Goal: Task Accomplishment & Management: Complete application form

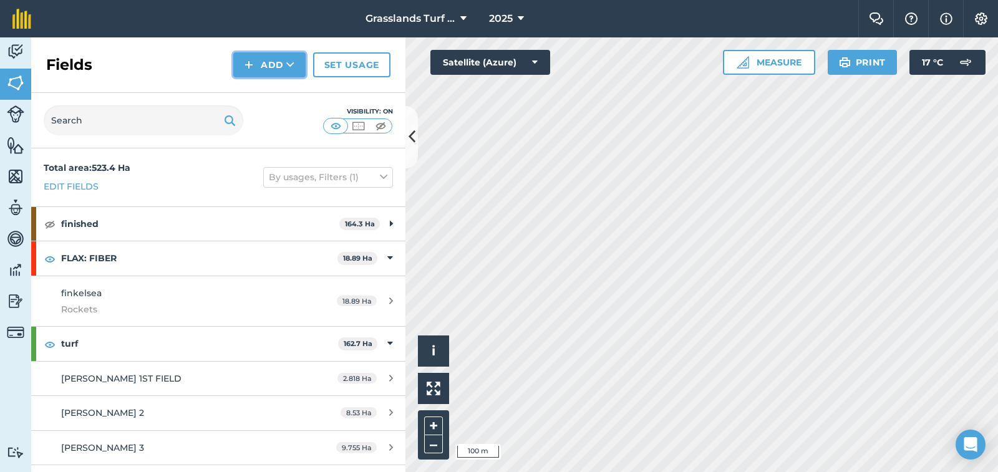
click at [278, 69] on button "Add" at bounding box center [269, 64] width 72 height 25
click at [278, 69] on button "Add Draw Import" at bounding box center [269, 64] width 72 height 25
click at [177, 57] on div "Fields Add Set usage" at bounding box center [218, 65] width 374 height 56
click at [21, 47] on img at bounding box center [15, 51] width 17 height 19
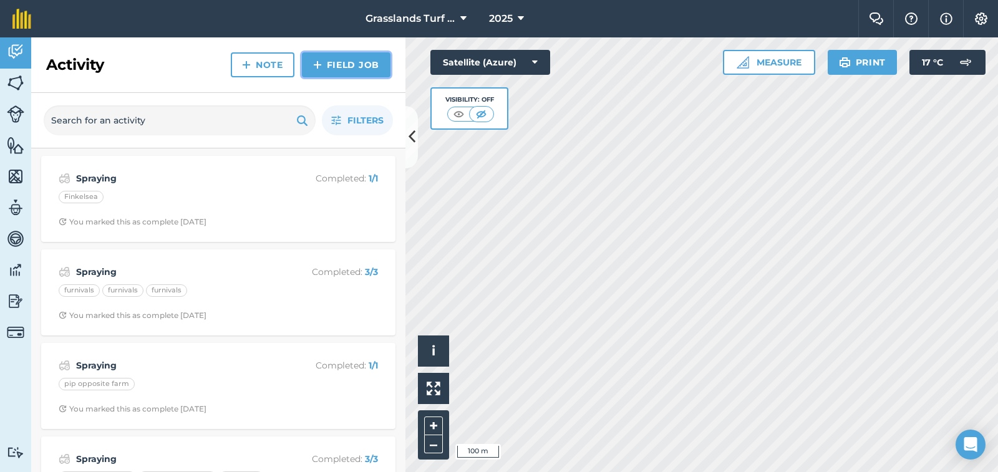
click at [363, 66] on link "Field Job" at bounding box center [346, 64] width 89 height 25
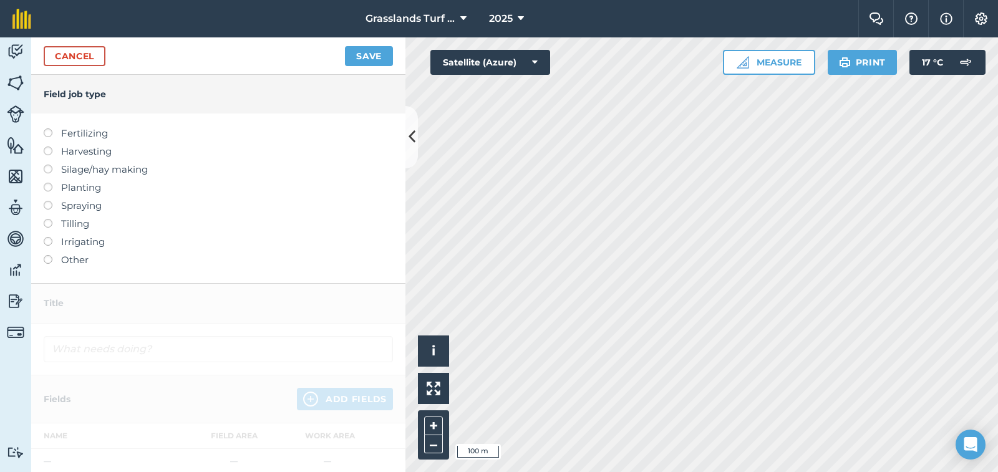
click at [48, 129] on label at bounding box center [52, 129] width 17 height 0
type input "Fertilizing"
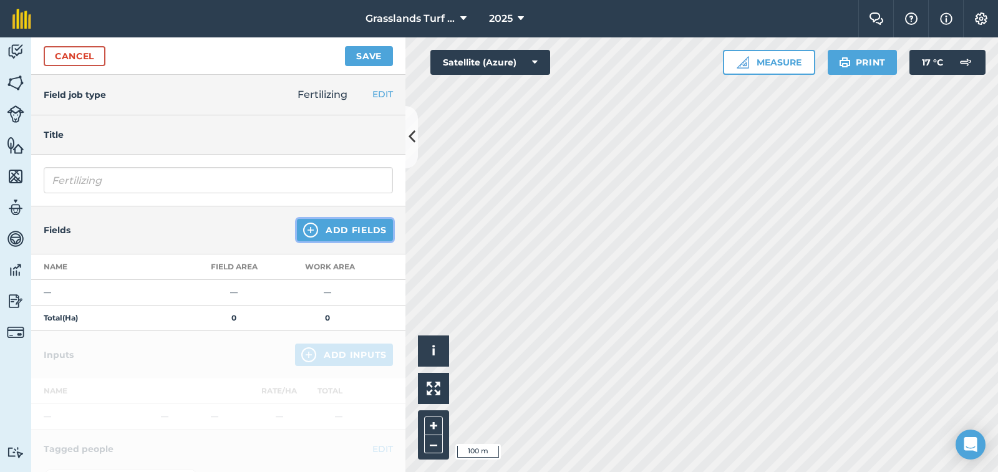
click at [306, 231] on img at bounding box center [310, 230] width 15 height 15
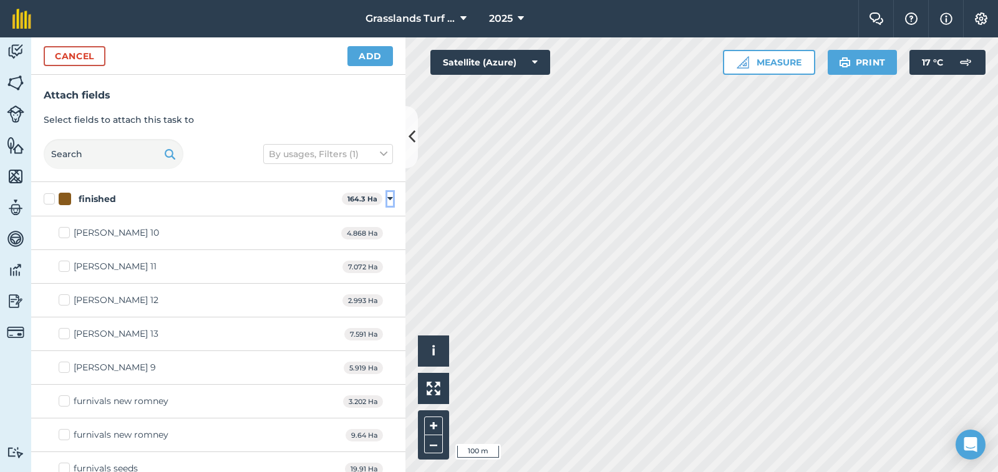
click at [388, 198] on icon at bounding box center [391, 198] width 6 height 11
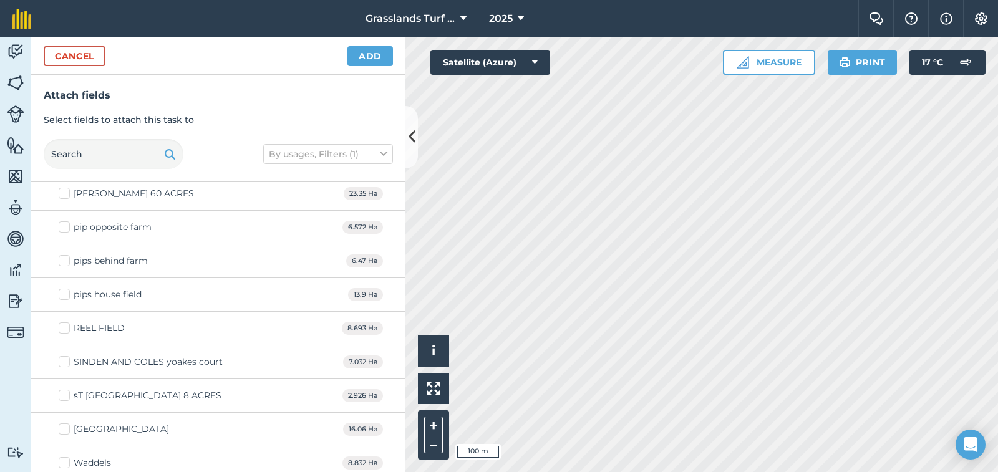
scroll to position [499, 0]
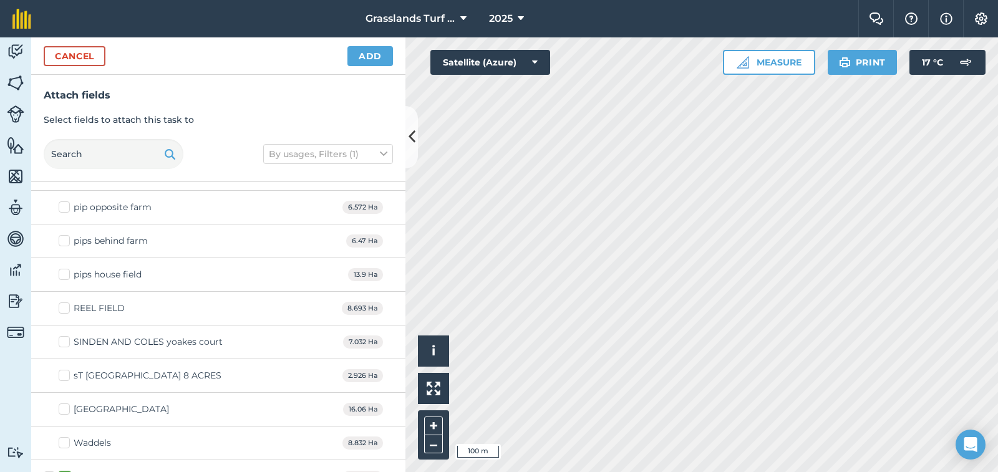
click at [64, 341] on label "SINDEN AND COLES yoakes court" at bounding box center [141, 342] width 164 height 13
click at [64, 341] on input "SINDEN AND COLES yoakes court" at bounding box center [63, 340] width 8 height 8
checkbox input "true"
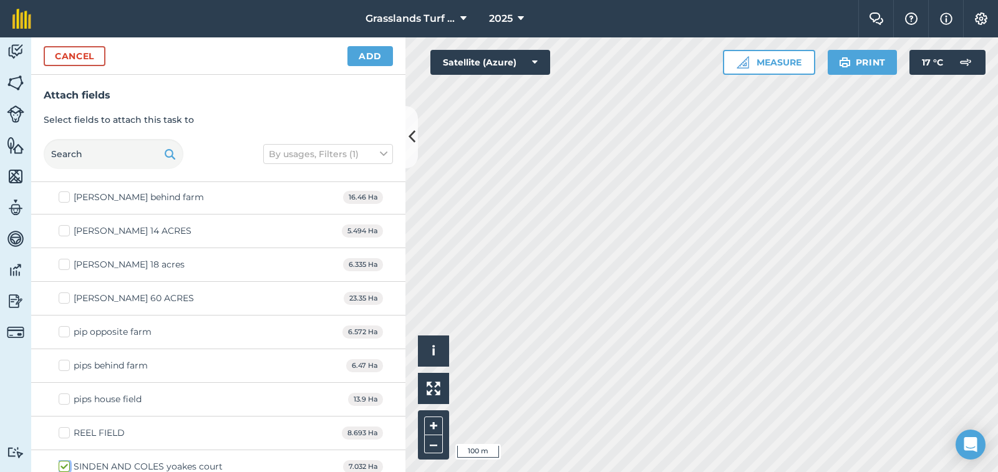
scroll to position [312, 0]
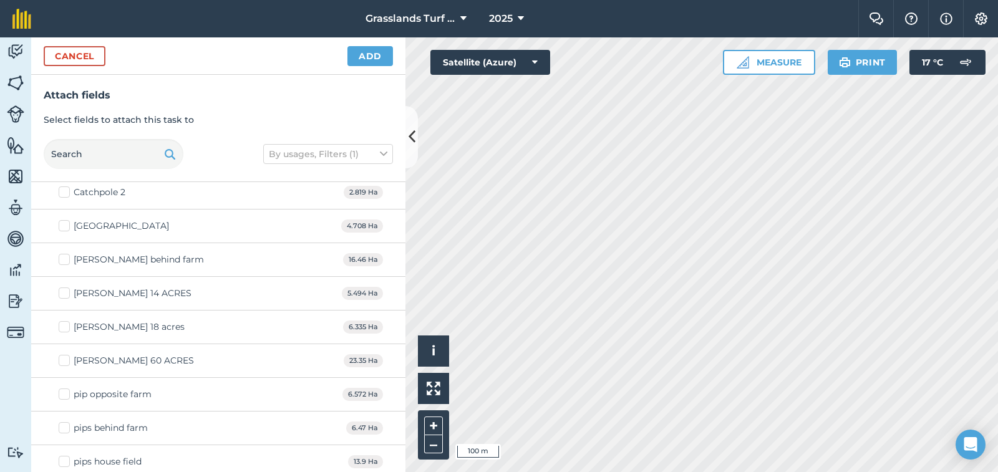
click at [66, 295] on label "[PERSON_NAME] 14 ACRES" at bounding box center [125, 293] width 133 height 13
click at [66, 295] on input "[PERSON_NAME] 14 ACRES" at bounding box center [63, 291] width 8 height 8
checkbox input "true"
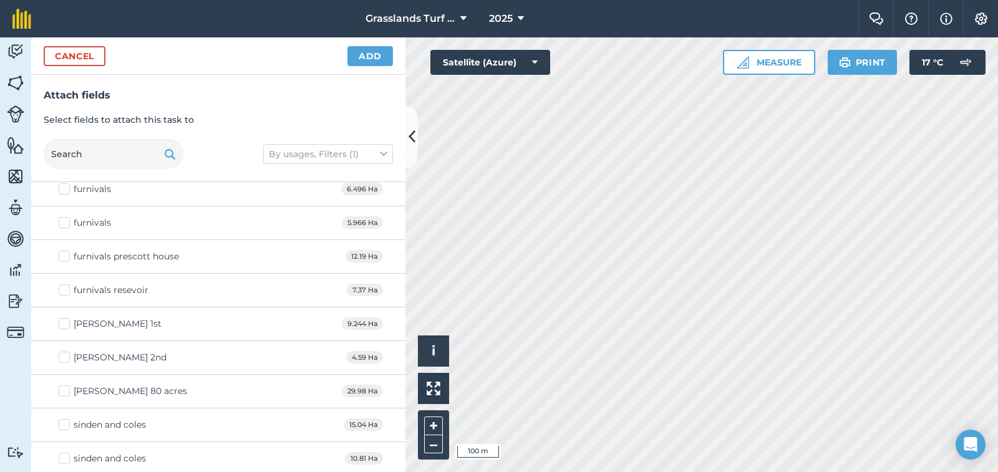
scroll to position [1264, 0]
click at [63, 423] on label "sinden and coles" at bounding box center [102, 421] width 87 height 13
click at [63, 423] on input "sinden and coles" at bounding box center [63, 419] width 8 height 8
checkbox input "true"
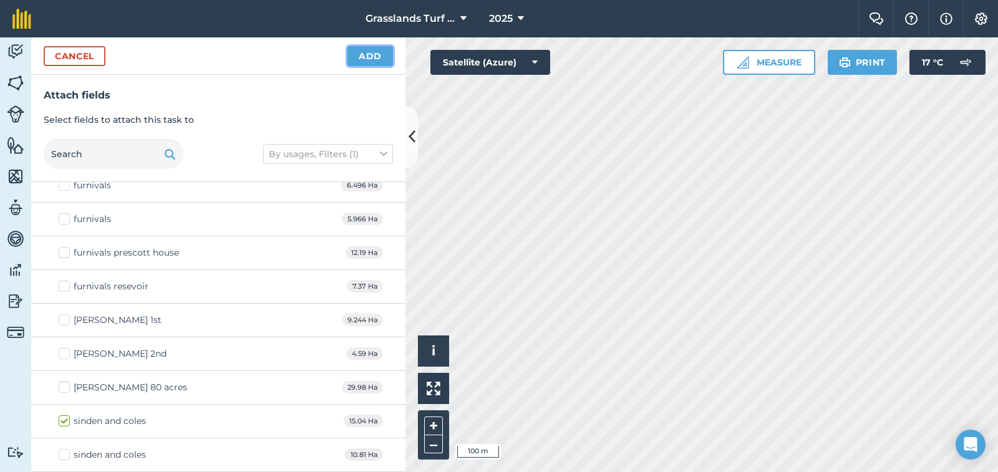
click at [371, 56] on button "Add" at bounding box center [371, 56] width 46 height 20
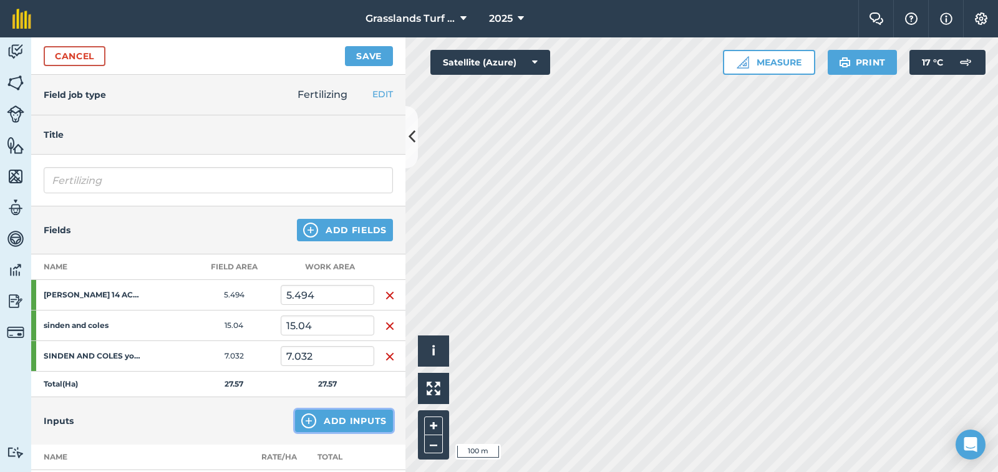
click at [332, 421] on button "Add Inputs" at bounding box center [344, 421] width 98 height 22
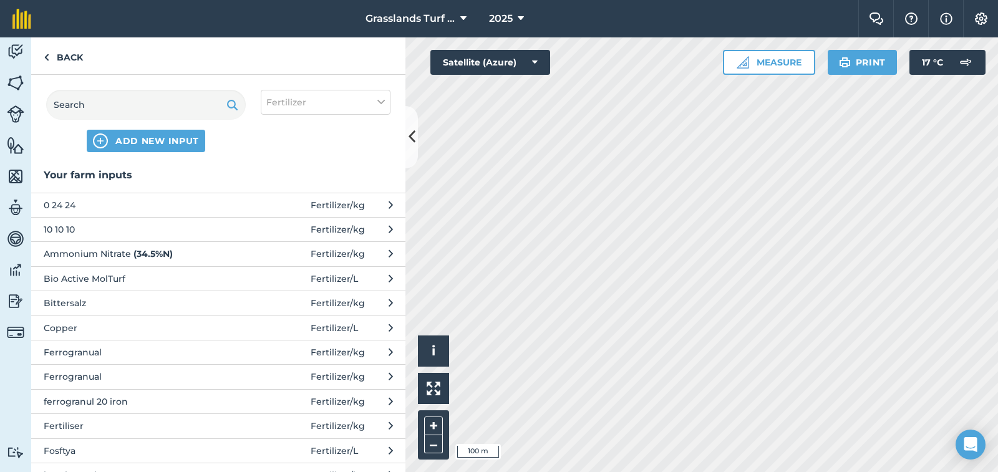
click at [122, 251] on span "Ammonium Nitrate ( 34.5 % N )" at bounding box center [146, 254] width 204 height 14
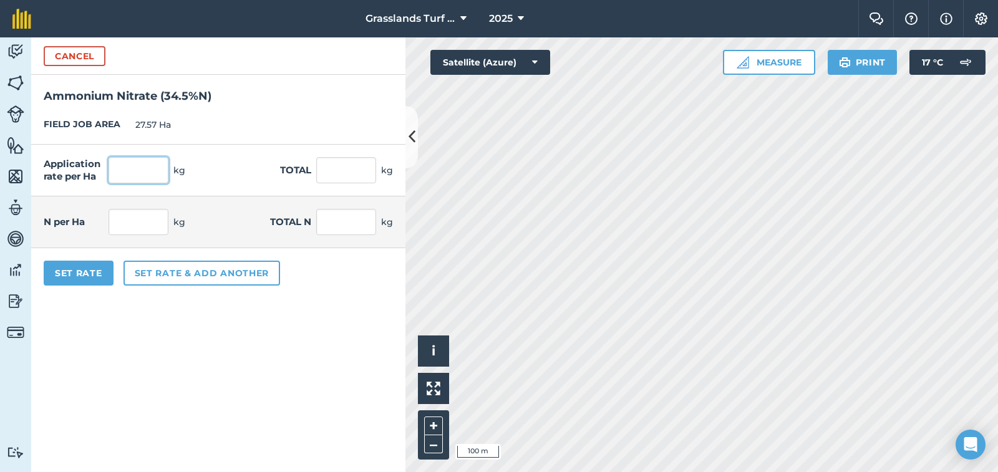
click at [132, 170] on input "text" at bounding box center [139, 170] width 60 height 26
type input "185"
type input "5,100.45"
type input "63.825"
type input "1,759.655"
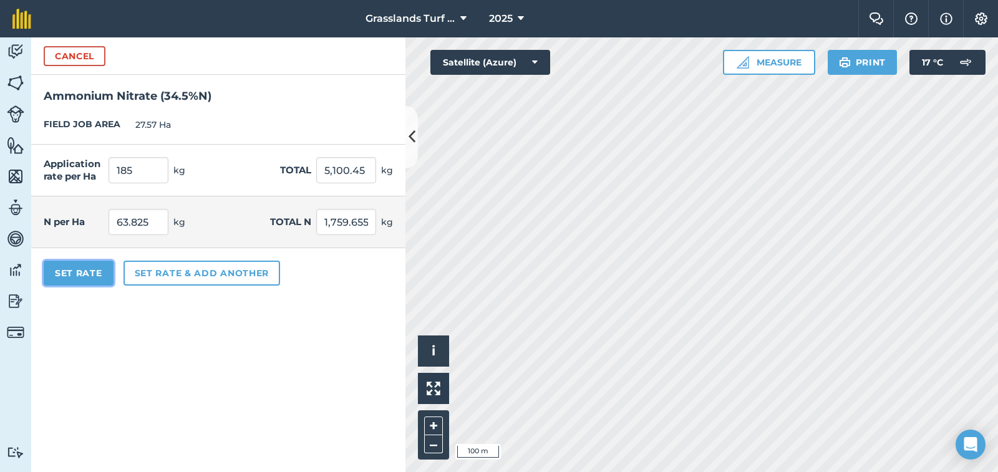
click at [81, 272] on button "Set Rate" at bounding box center [79, 273] width 70 height 25
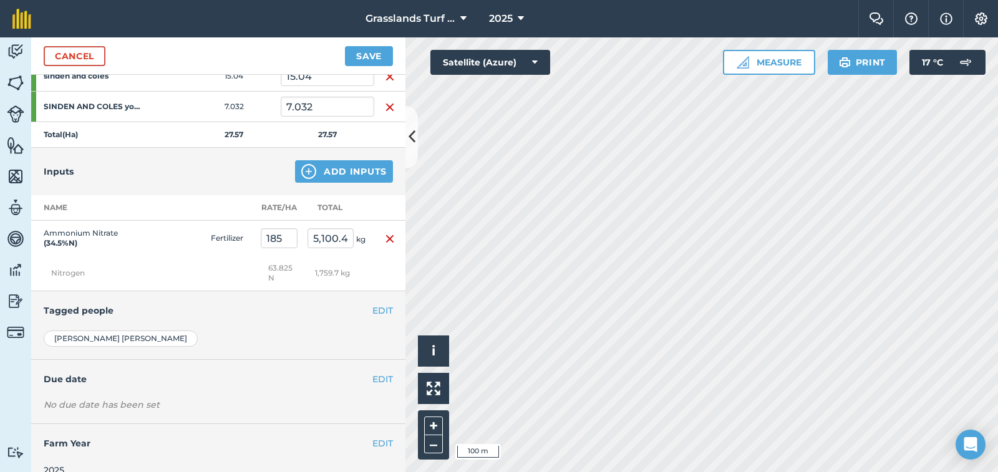
scroll to position [268, 0]
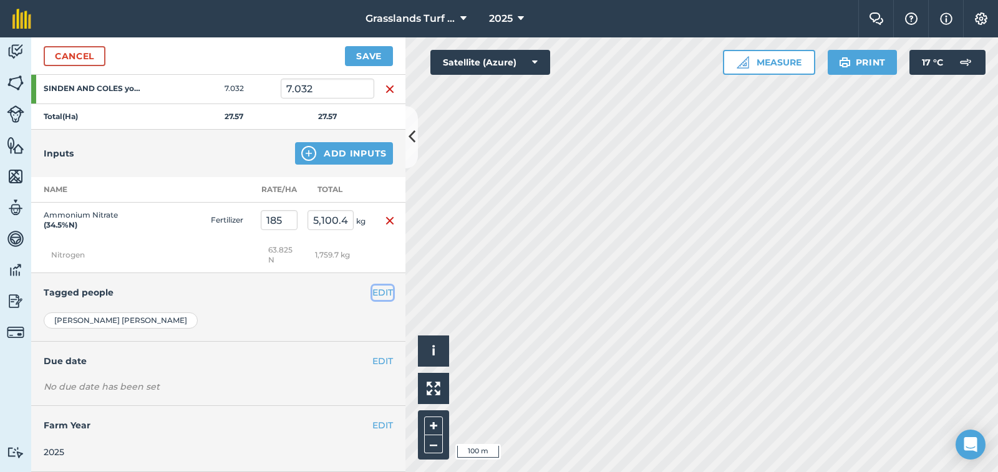
click at [373, 292] on button "EDIT" at bounding box center [383, 293] width 21 height 14
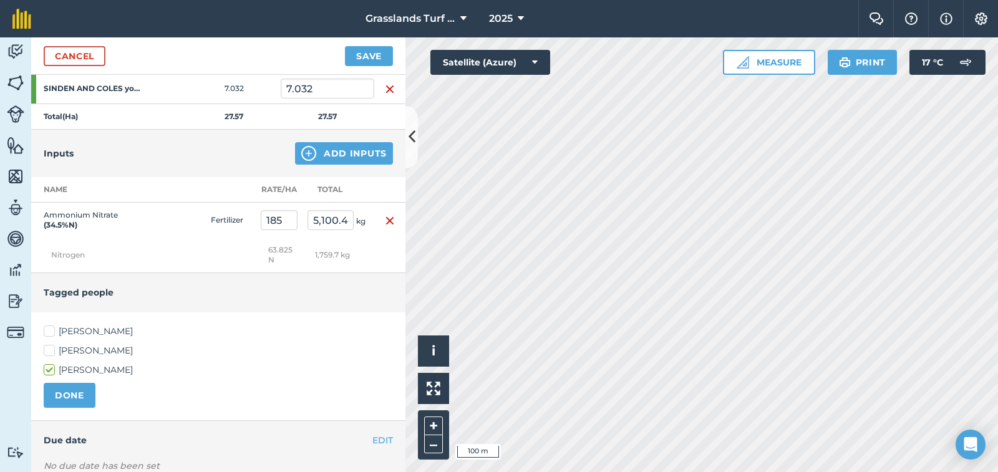
click at [46, 334] on label "[PERSON_NAME]" at bounding box center [218, 331] width 349 height 13
click at [46, 333] on input "[PERSON_NAME]" at bounding box center [48, 329] width 8 height 8
checkbox input "true"
click at [76, 399] on button "DONE" at bounding box center [70, 395] width 52 height 25
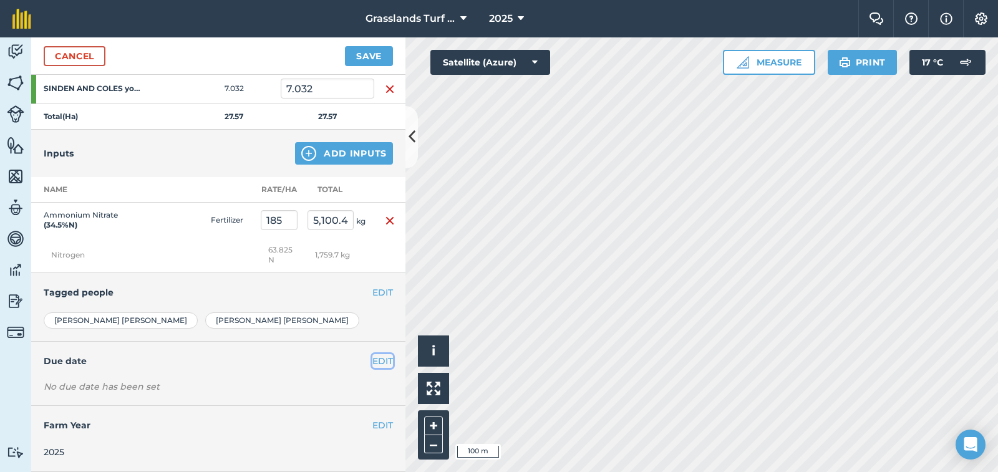
click at [377, 364] on button "EDIT" at bounding box center [383, 361] width 21 height 14
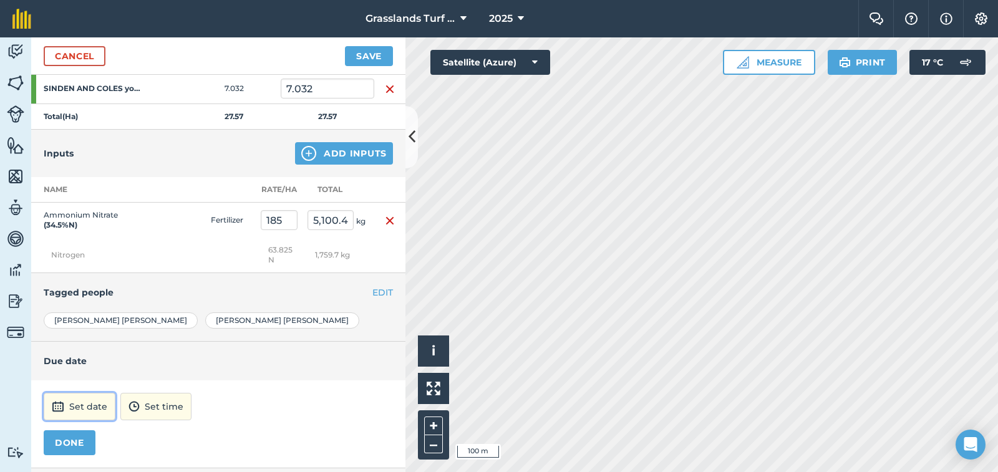
click at [97, 404] on button "Set date" at bounding box center [80, 406] width 72 height 27
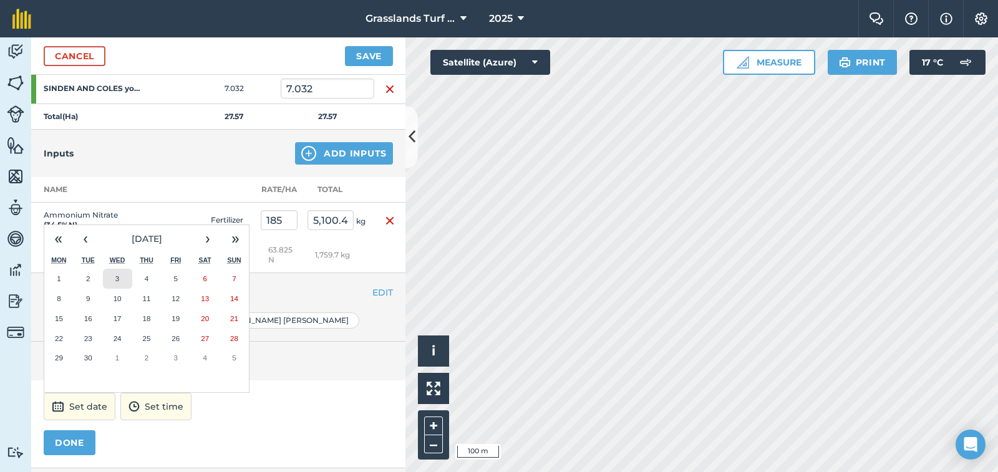
click at [119, 278] on abbr "3" at bounding box center [117, 279] width 4 height 8
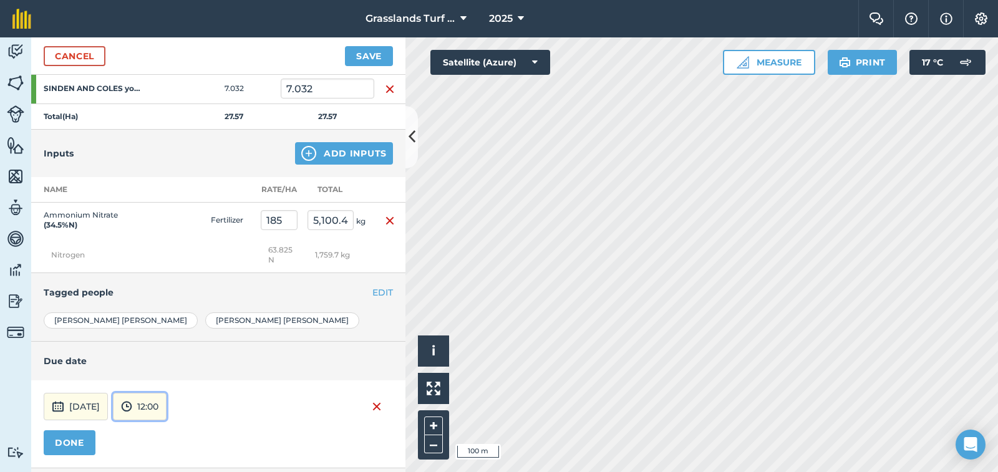
click at [167, 403] on button "12:00" at bounding box center [140, 406] width 54 height 27
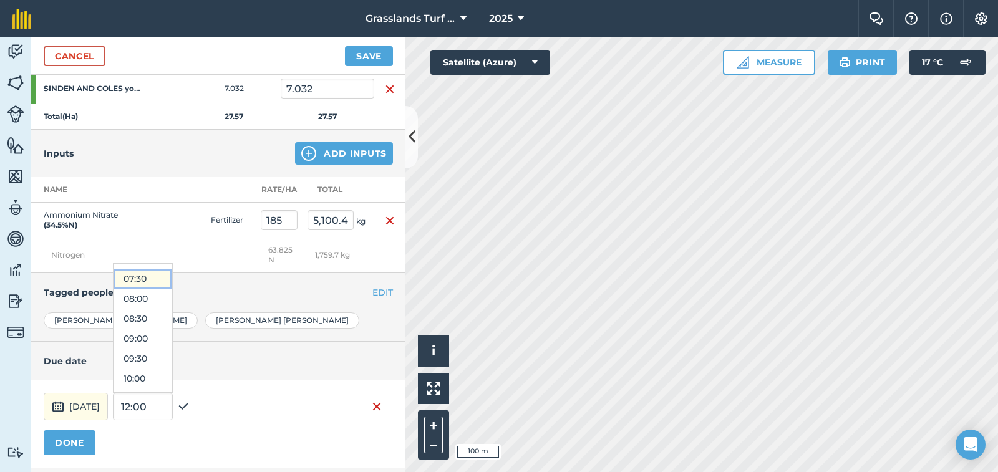
click at [172, 276] on button "07:30" at bounding box center [143, 279] width 59 height 20
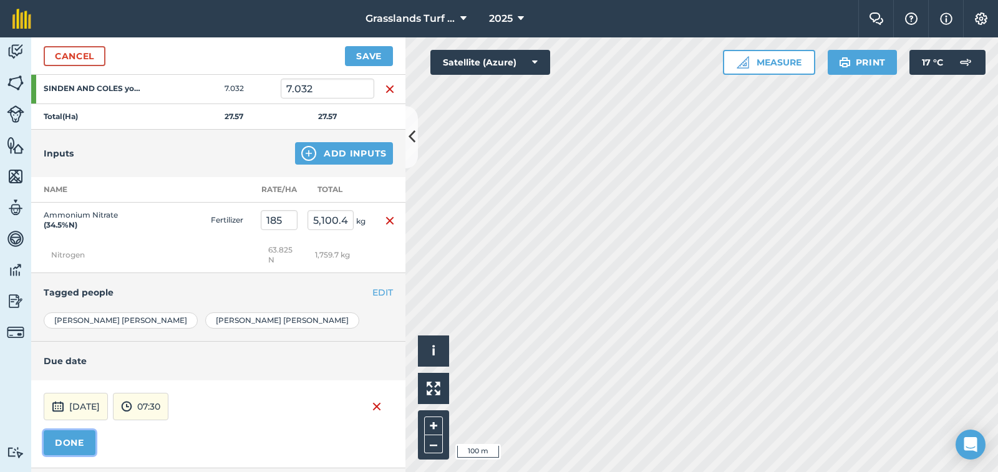
click at [71, 446] on button "DONE" at bounding box center [70, 443] width 52 height 25
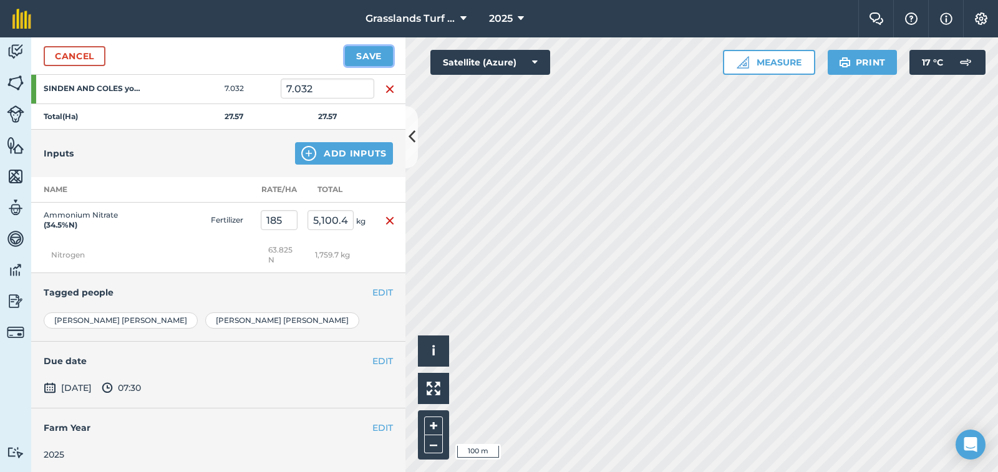
click at [376, 56] on button "Save" at bounding box center [369, 56] width 48 height 20
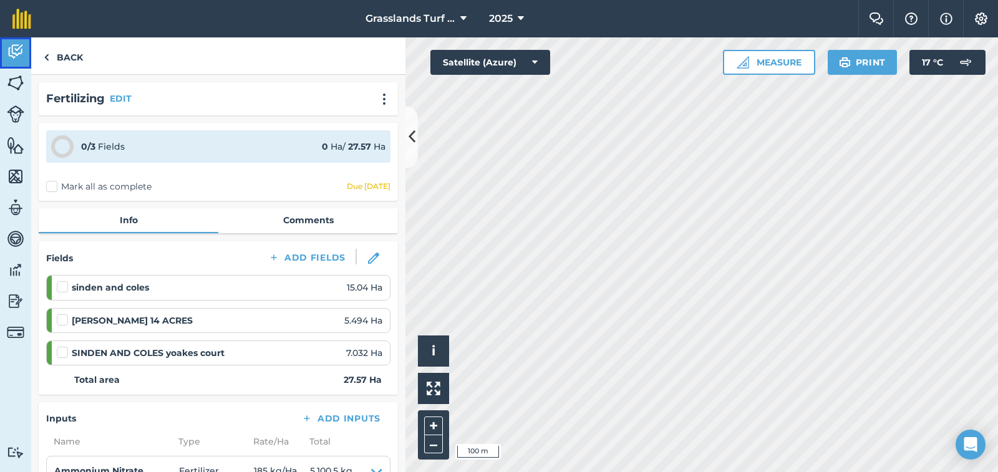
click at [17, 50] on img at bounding box center [15, 51] width 17 height 19
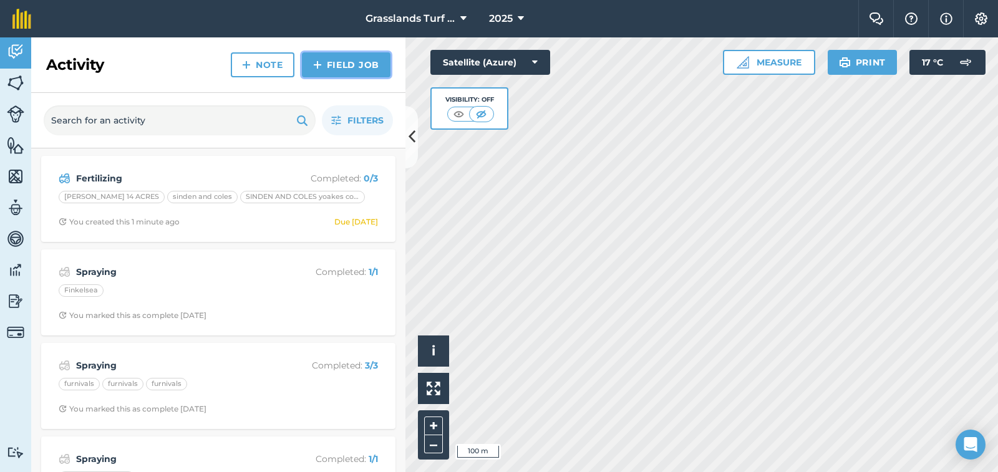
click at [326, 61] on link "Field Job" at bounding box center [346, 64] width 89 height 25
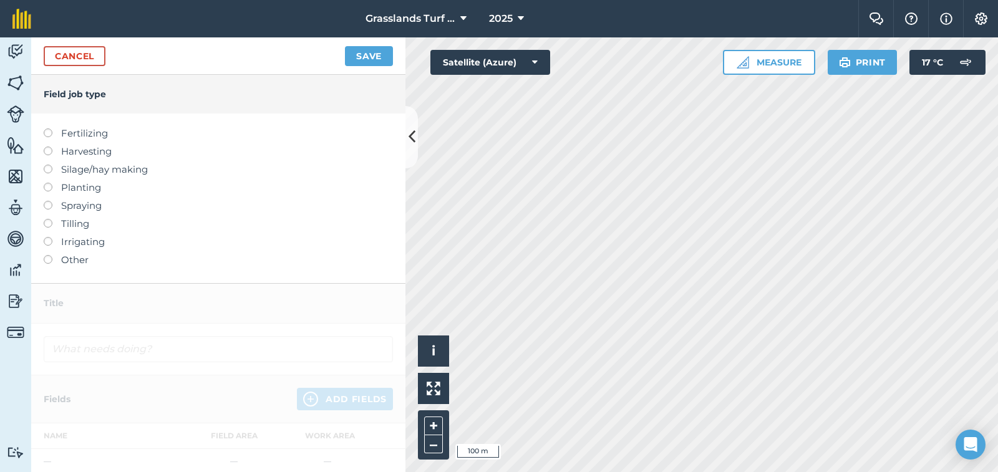
click at [49, 129] on label at bounding box center [52, 129] width 17 height 0
type input "Fertilizing"
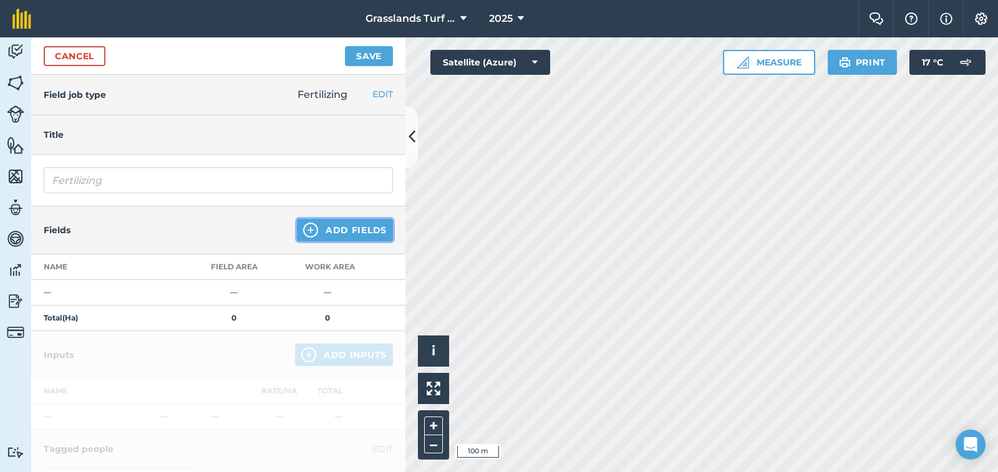
click at [311, 226] on button "Add Fields" at bounding box center [345, 230] width 96 height 22
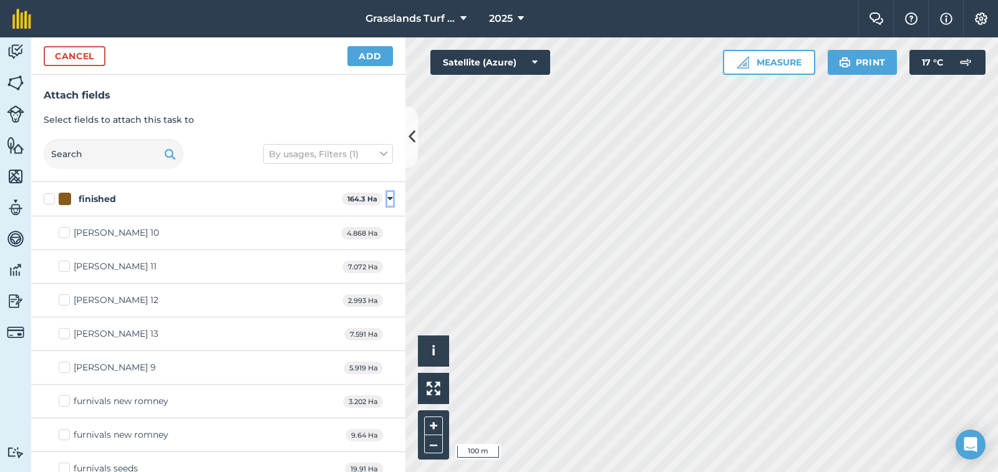
click at [388, 197] on icon at bounding box center [391, 198] width 6 height 11
click at [388, 301] on icon at bounding box center [391, 301] width 6 height 11
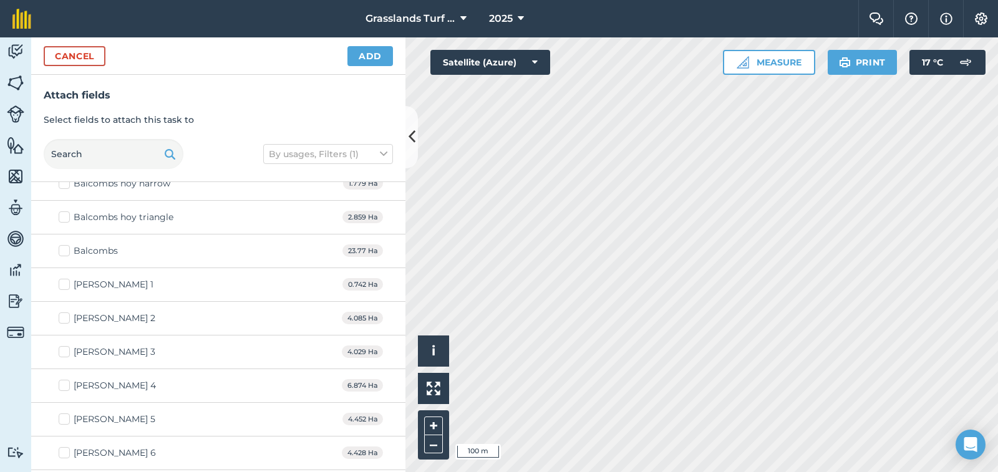
click at [68, 281] on label "[PERSON_NAME] 1" at bounding box center [106, 284] width 95 height 13
click at [67, 281] on input "[PERSON_NAME] 1" at bounding box center [63, 282] width 8 height 8
checkbox input "true"
click at [67, 314] on label "[PERSON_NAME] 2" at bounding box center [107, 318] width 97 height 13
click at [67, 314] on input "[PERSON_NAME] 2" at bounding box center [63, 316] width 8 height 8
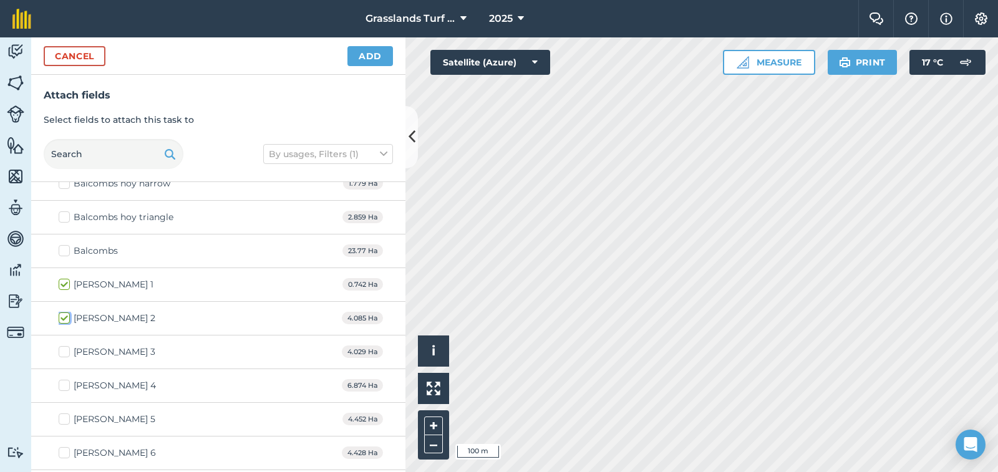
checkbox input "true"
click at [64, 356] on label "[PERSON_NAME] 3" at bounding box center [107, 352] width 97 height 13
click at [64, 354] on input "[PERSON_NAME] 3" at bounding box center [63, 350] width 8 height 8
checkbox input "true"
click at [61, 388] on label "[PERSON_NAME] 4" at bounding box center [107, 385] width 97 height 13
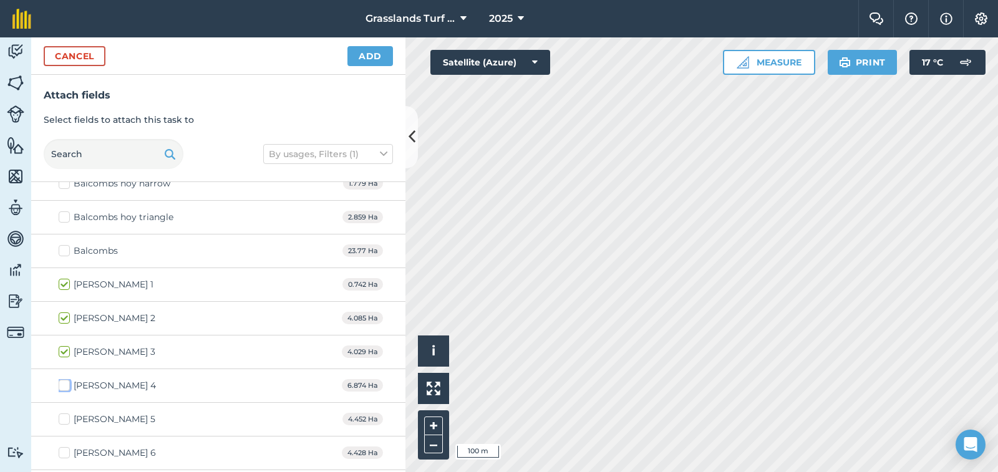
click at [61, 388] on input "[PERSON_NAME] 4" at bounding box center [63, 383] width 8 height 8
checkbox input "true"
click at [60, 421] on label "[PERSON_NAME] 5" at bounding box center [107, 419] width 97 height 13
click at [60, 421] on input "[PERSON_NAME] 5" at bounding box center [63, 417] width 8 height 8
checkbox input "true"
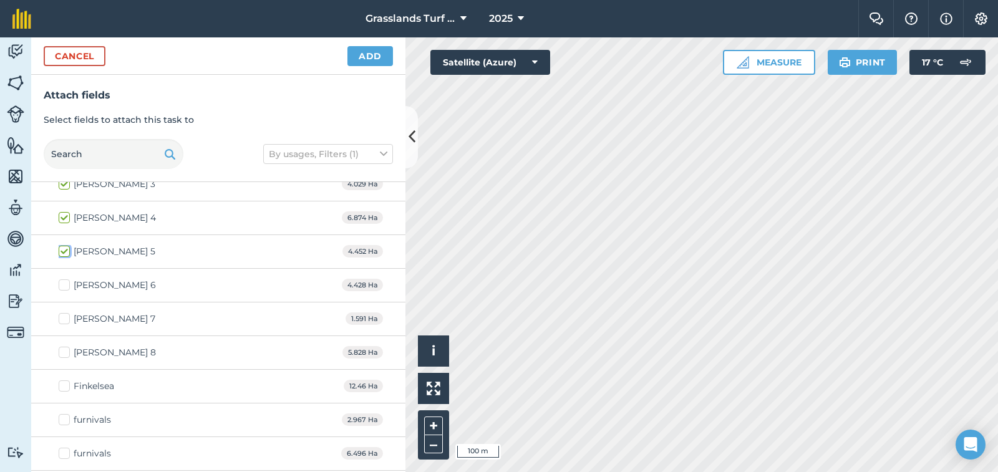
scroll to position [374, 0]
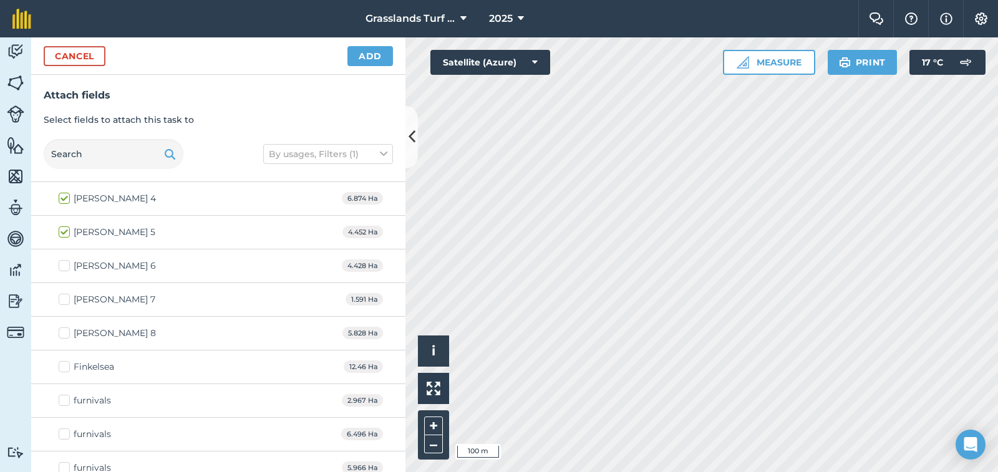
click at [64, 298] on label "[PERSON_NAME] 7" at bounding box center [107, 299] width 97 height 13
click at [64, 298] on input "[PERSON_NAME] 7" at bounding box center [63, 297] width 8 height 8
checkbox input "true"
click at [66, 336] on label "[PERSON_NAME] 8" at bounding box center [107, 333] width 97 height 13
click at [66, 335] on input "[PERSON_NAME] 8" at bounding box center [63, 331] width 8 height 8
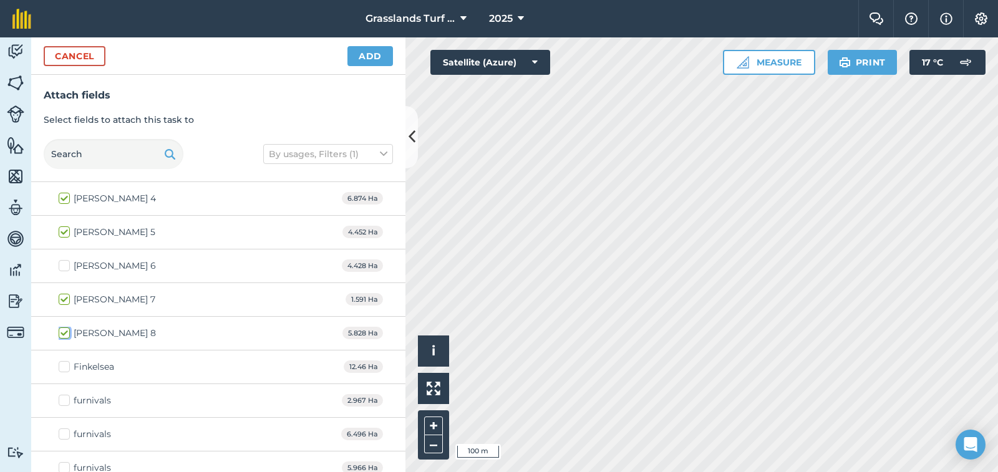
checkbox input "true"
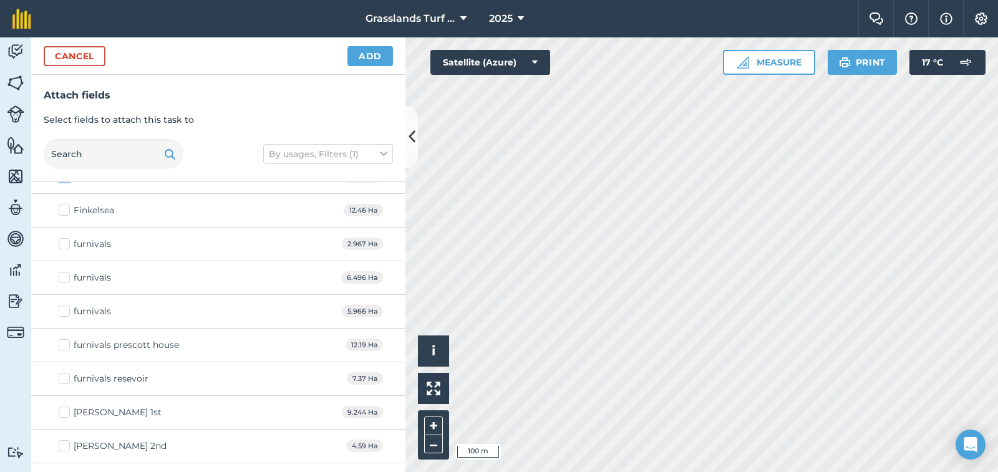
scroll to position [562, 0]
click at [66, 314] on label "furnivals prescott house" at bounding box center [119, 314] width 120 height 13
click at [66, 314] on input "furnivals prescott house" at bounding box center [63, 312] width 8 height 8
checkbox input "true"
click at [65, 351] on label "furnivals resevoir" at bounding box center [104, 348] width 90 height 13
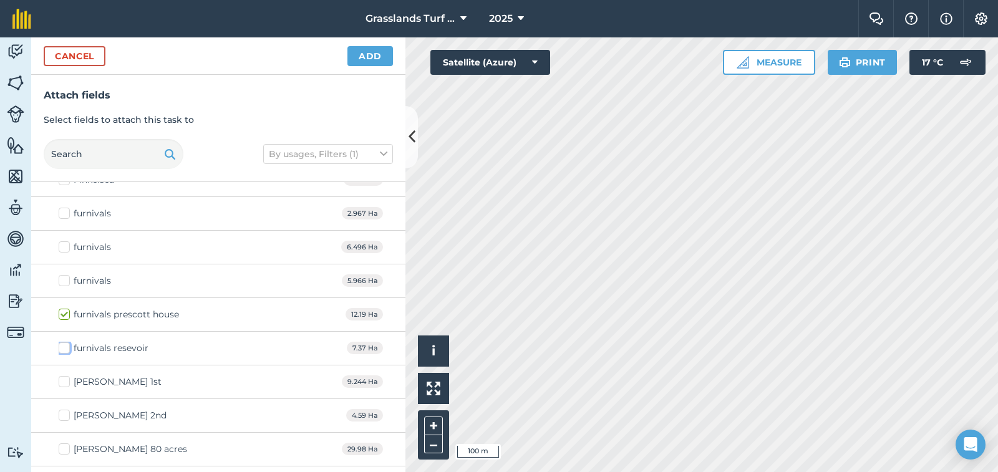
click at [65, 350] on input "furnivals resevoir" at bounding box center [63, 346] width 8 height 8
checkbox input "true"
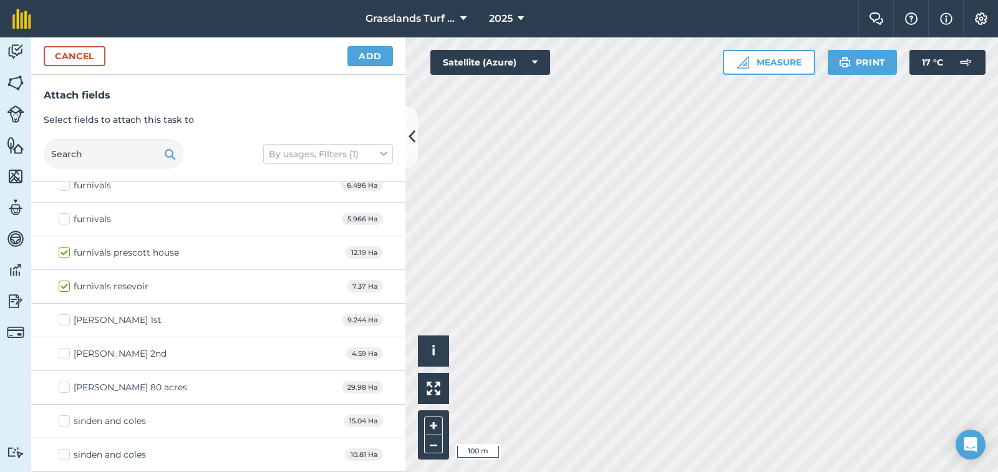
click at [64, 320] on label "[PERSON_NAME] 1st" at bounding box center [110, 320] width 103 height 13
click at [64, 320] on input "[PERSON_NAME] 1st" at bounding box center [63, 318] width 8 height 8
checkbox input "true"
click at [64, 454] on label "sinden and coles" at bounding box center [102, 455] width 87 height 13
click at [64, 454] on input "sinden and coles" at bounding box center [63, 453] width 8 height 8
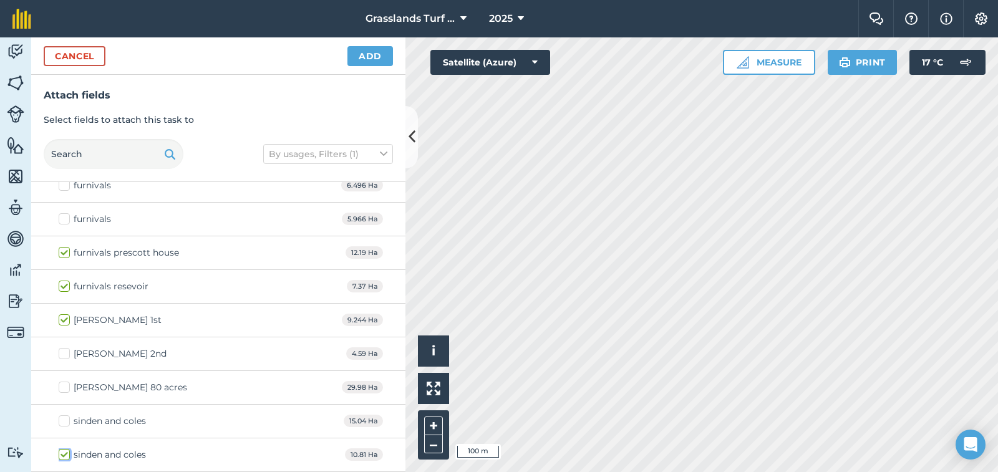
checkbox input "true"
click at [371, 52] on button "Add" at bounding box center [371, 56] width 46 height 20
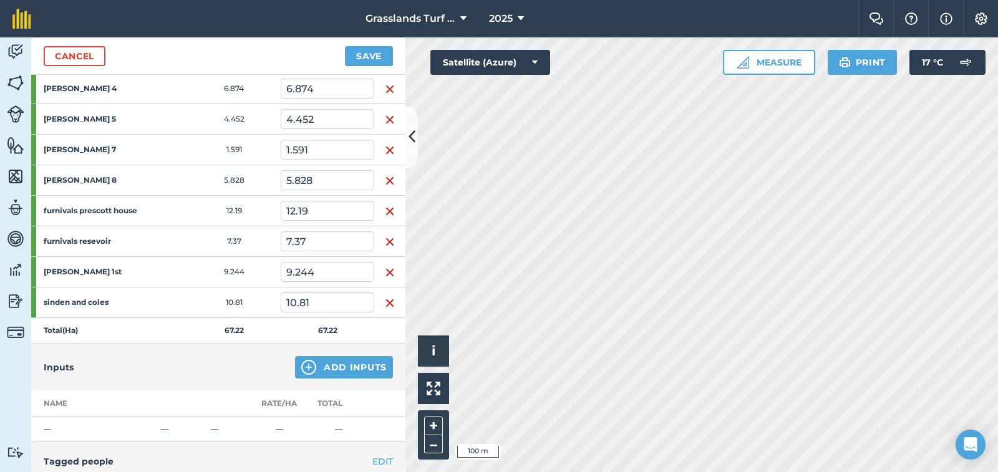
scroll to position [312, 0]
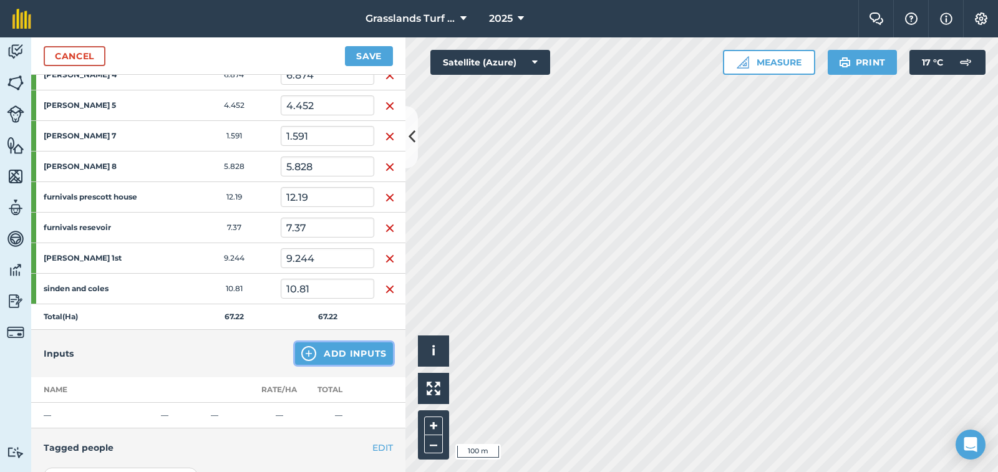
click at [318, 360] on button "Add Inputs" at bounding box center [344, 354] width 98 height 22
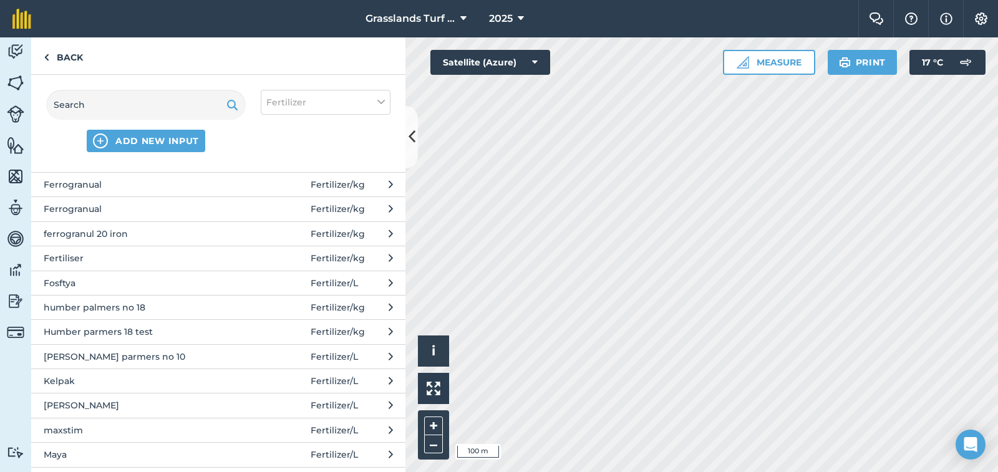
scroll to position [187, 0]
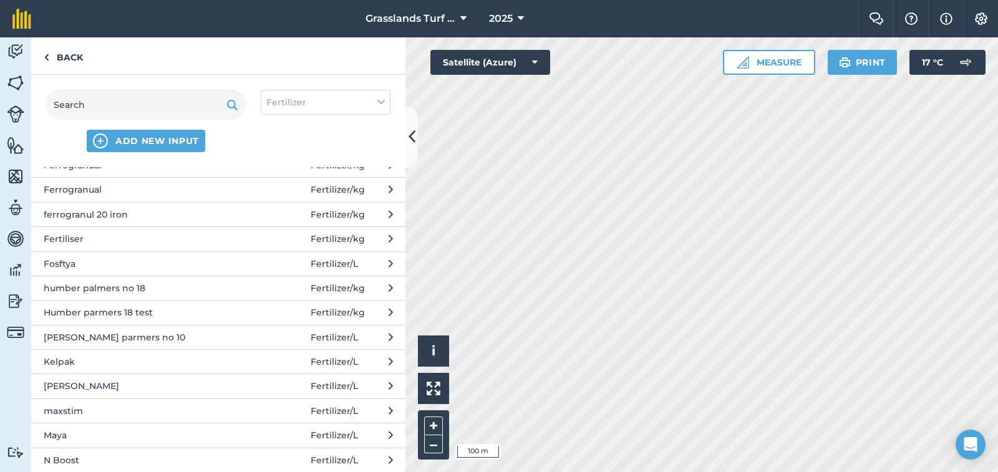
click at [102, 291] on span "humber palmers no 18" at bounding box center [146, 288] width 204 height 14
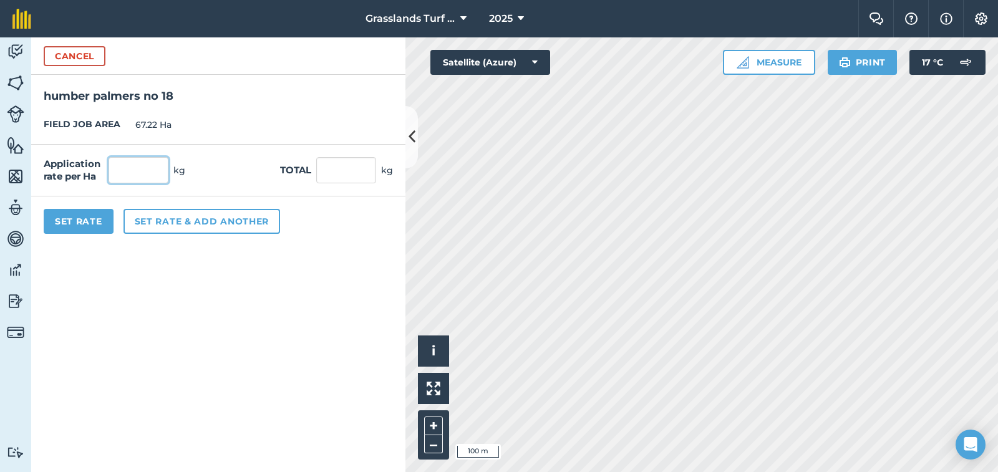
click at [131, 171] on input "text" at bounding box center [139, 170] width 60 height 26
type input "200"
type input "13,444"
click at [88, 225] on button "Set Rate" at bounding box center [79, 221] width 70 height 25
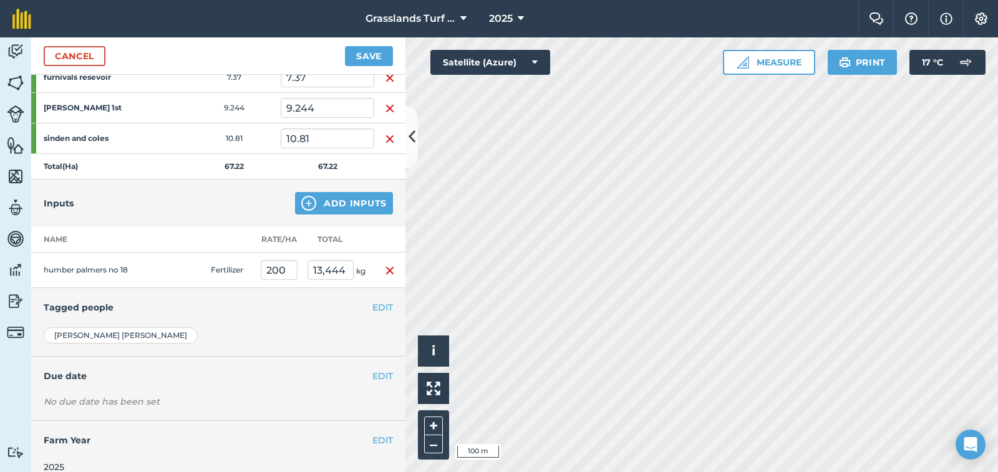
scroll to position [477, 0]
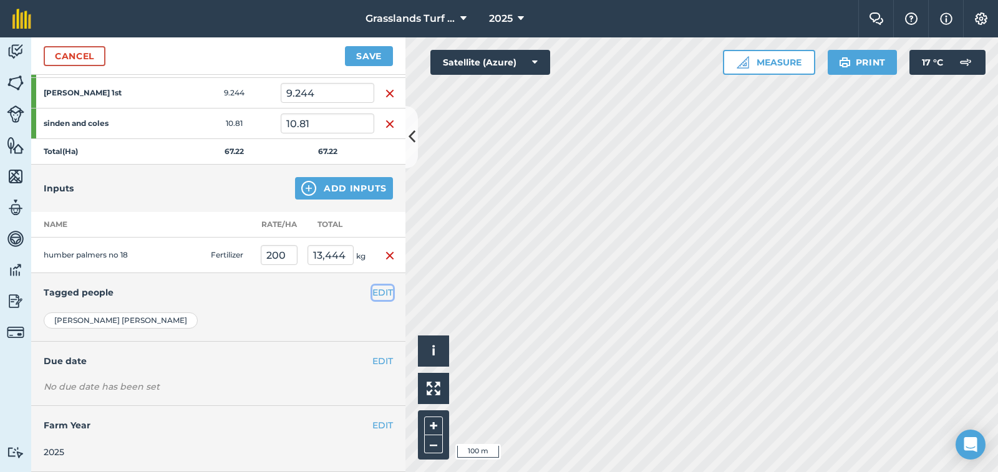
click at [374, 293] on button "EDIT" at bounding box center [383, 293] width 21 height 14
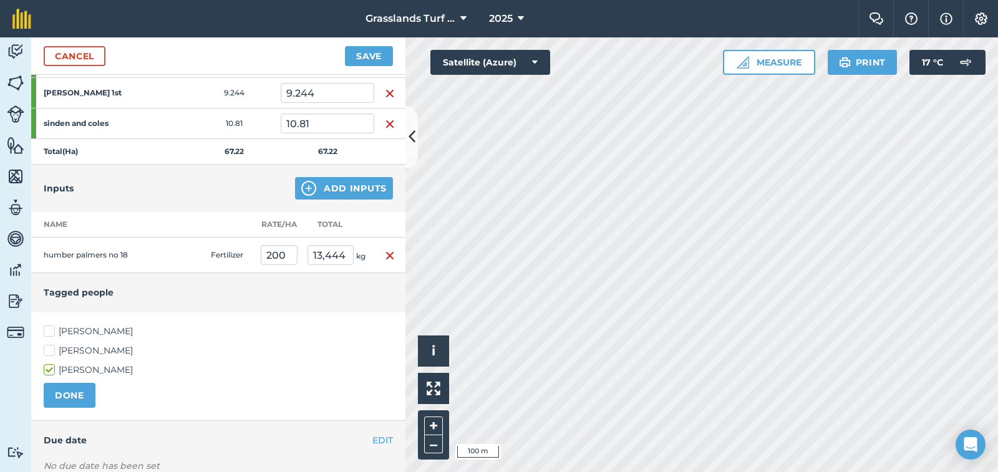
click at [52, 331] on label "[PERSON_NAME]" at bounding box center [218, 331] width 349 height 13
click at [52, 331] on input "[PERSON_NAME]" at bounding box center [48, 329] width 8 height 8
checkbox input "true"
click at [81, 396] on button "DONE" at bounding box center [70, 395] width 52 height 25
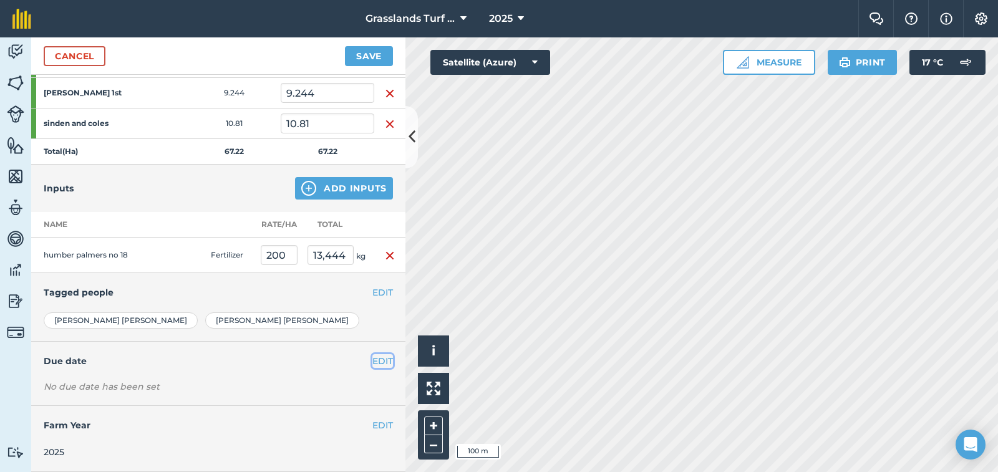
click at [373, 361] on button "EDIT" at bounding box center [383, 361] width 21 height 14
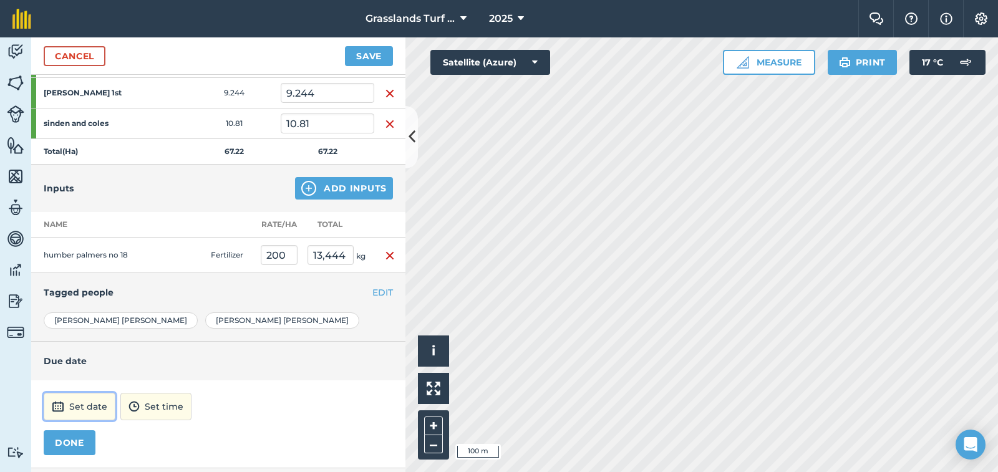
click at [102, 401] on button "Set date" at bounding box center [80, 406] width 72 height 27
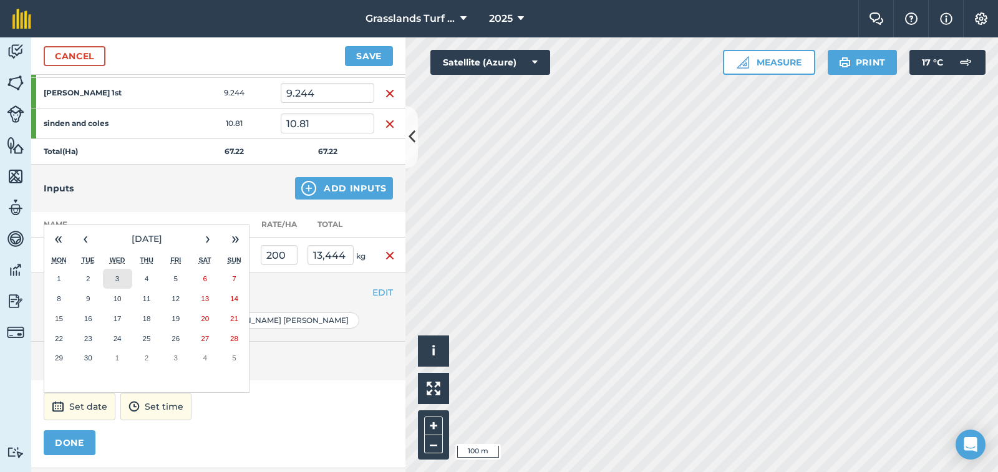
click at [120, 278] on button "3" at bounding box center [117, 279] width 29 height 20
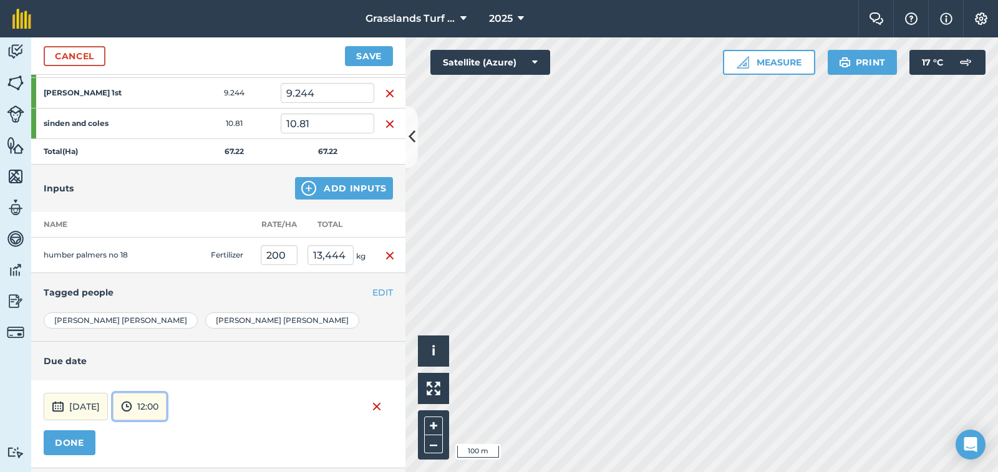
click at [167, 407] on button "12:00" at bounding box center [140, 406] width 54 height 27
click at [172, 286] on button "09:00" at bounding box center [143, 289] width 59 height 20
click at [84, 440] on button "DONE" at bounding box center [70, 443] width 52 height 25
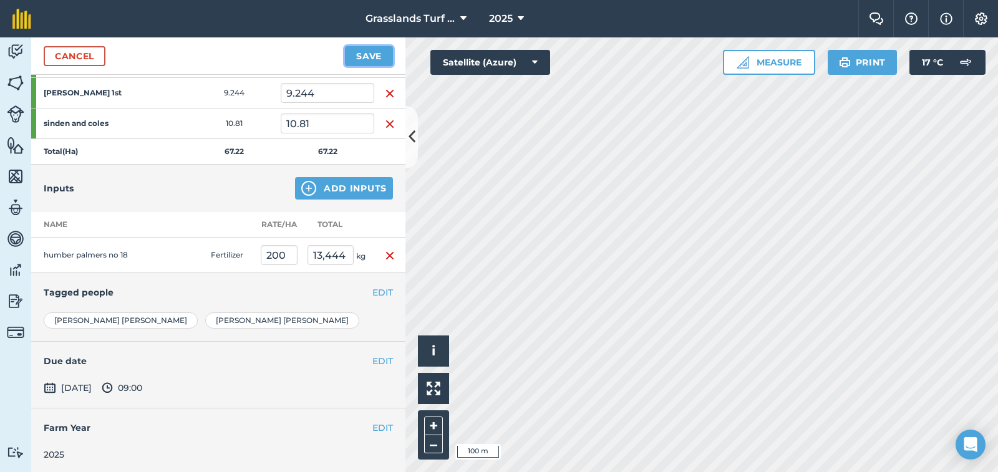
click at [378, 56] on button "Save" at bounding box center [369, 56] width 48 height 20
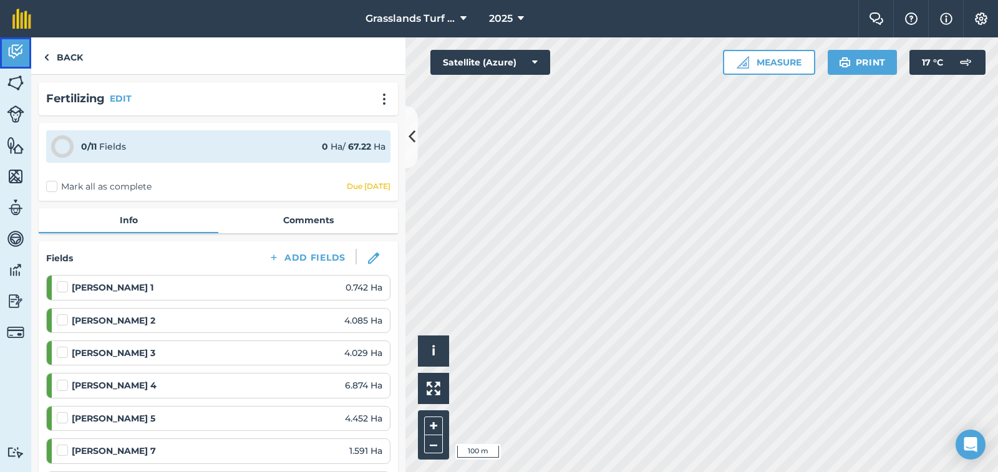
click at [11, 48] on img at bounding box center [15, 51] width 17 height 19
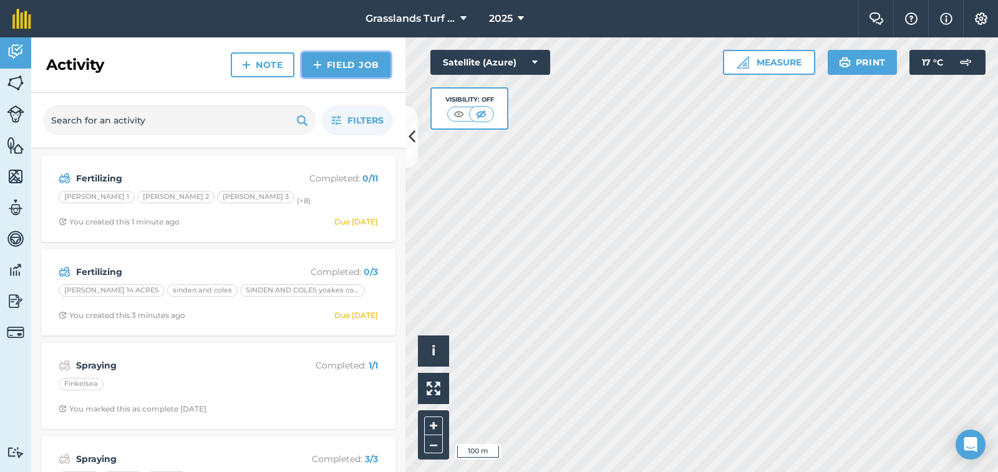
click at [325, 64] on link "Field Job" at bounding box center [346, 64] width 89 height 25
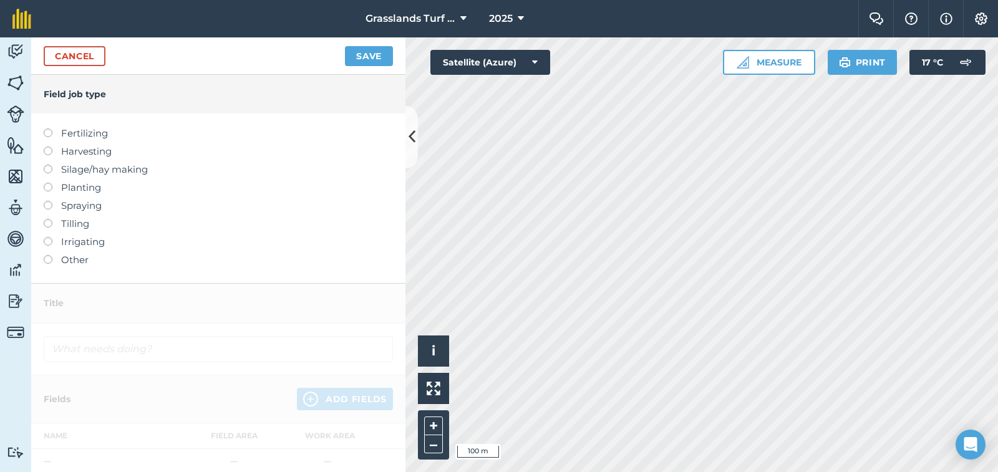
click at [48, 201] on label at bounding box center [52, 201] width 17 height 0
type input "Spraying"
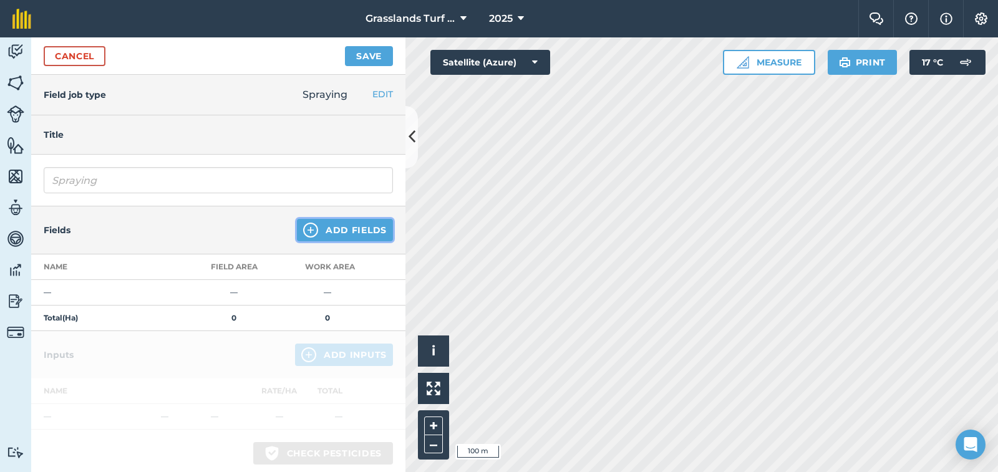
click at [318, 232] on button "Add Fields" at bounding box center [345, 230] width 96 height 22
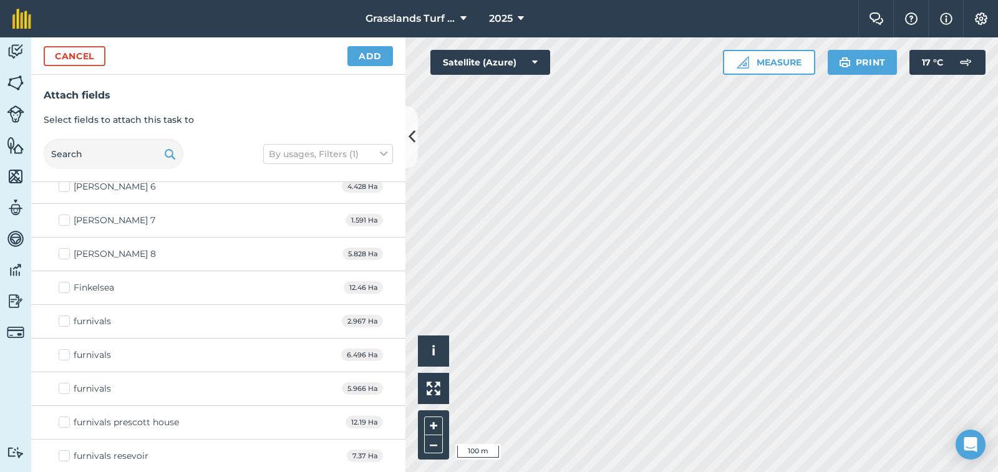
scroll to position [1685, 0]
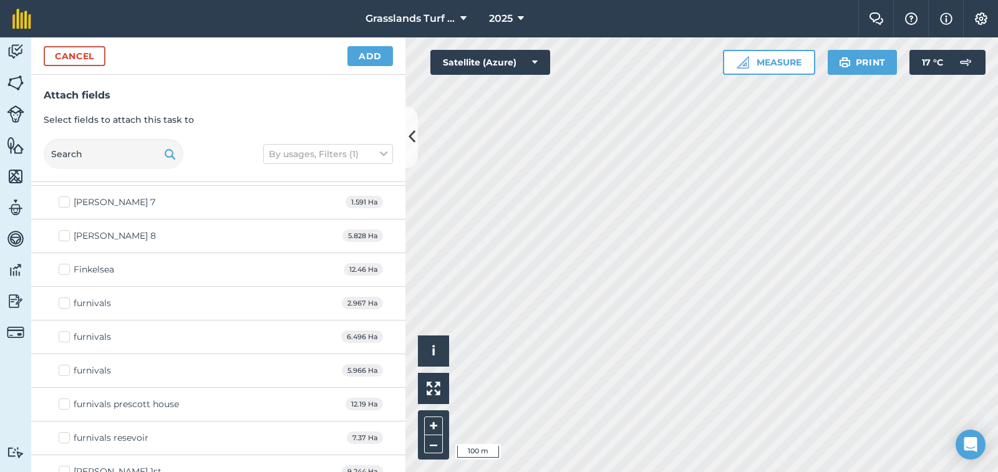
click at [65, 268] on label "Finkelsea" at bounding box center [87, 269] width 56 height 13
click at [65, 268] on input "Finkelsea" at bounding box center [63, 267] width 8 height 8
checkbox input "true"
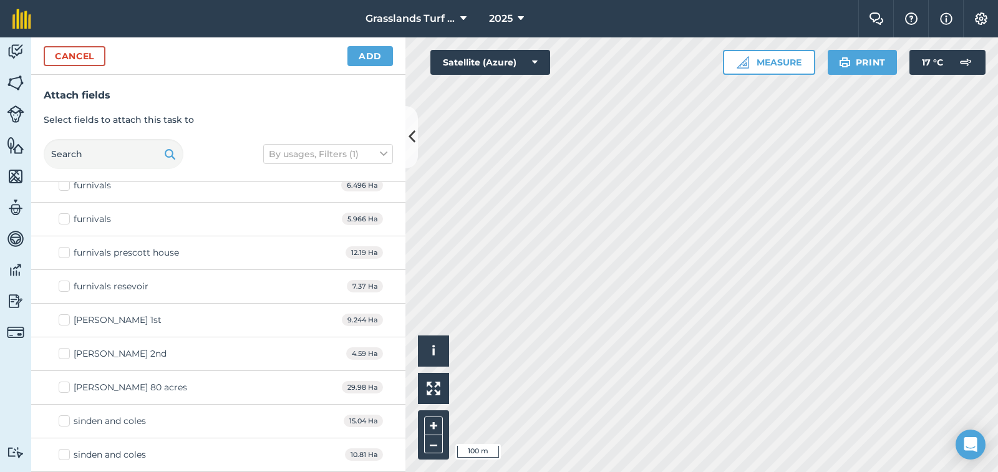
click at [67, 422] on label "sinden and coles" at bounding box center [102, 421] width 87 height 13
click at [67, 422] on input "sinden and coles" at bounding box center [63, 419] width 8 height 8
checkbox input "true"
click at [67, 457] on label "sinden and coles" at bounding box center [102, 455] width 87 height 13
click at [67, 457] on input "sinden and coles" at bounding box center [63, 453] width 8 height 8
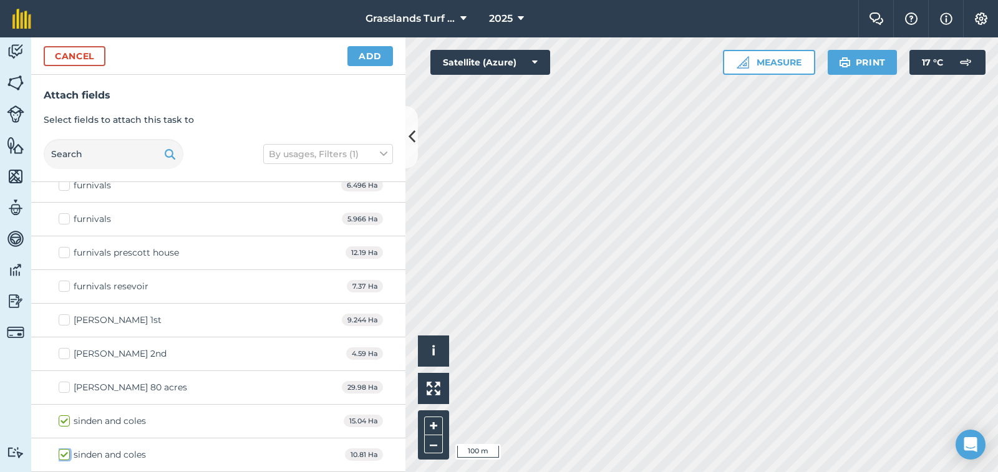
checkbox input "true"
click at [65, 252] on label "furnivals prescott house" at bounding box center [119, 252] width 120 height 13
click at [65, 252] on input "furnivals prescott house" at bounding box center [63, 250] width 8 height 8
checkbox input "true"
click at [68, 220] on label "furnivals" at bounding box center [85, 219] width 52 height 13
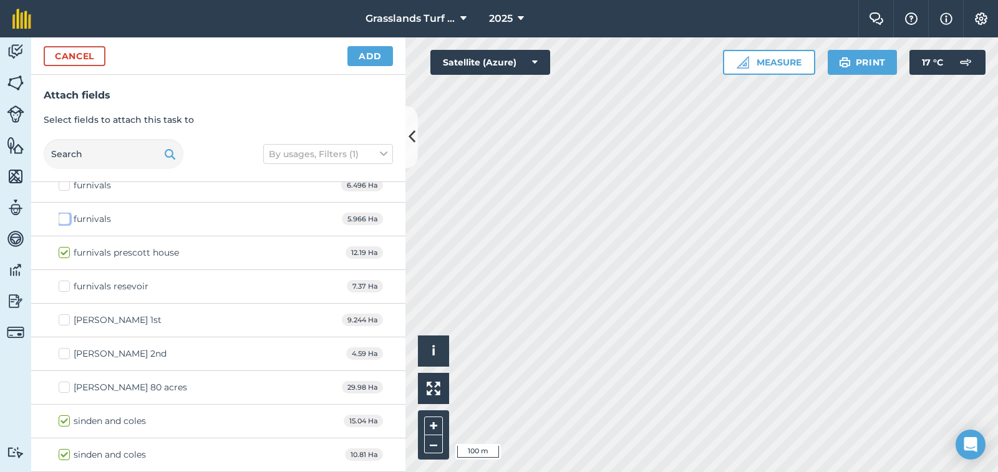
click at [67, 220] on input "furnivals" at bounding box center [63, 217] width 8 height 8
checkbox input "true"
click at [65, 188] on label "furnivals" at bounding box center [85, 185] width 52 height 13
click at [65, 187] on input "furnivals" at bounding box center [63, 183] width 8 height 8
checkbox input "true"
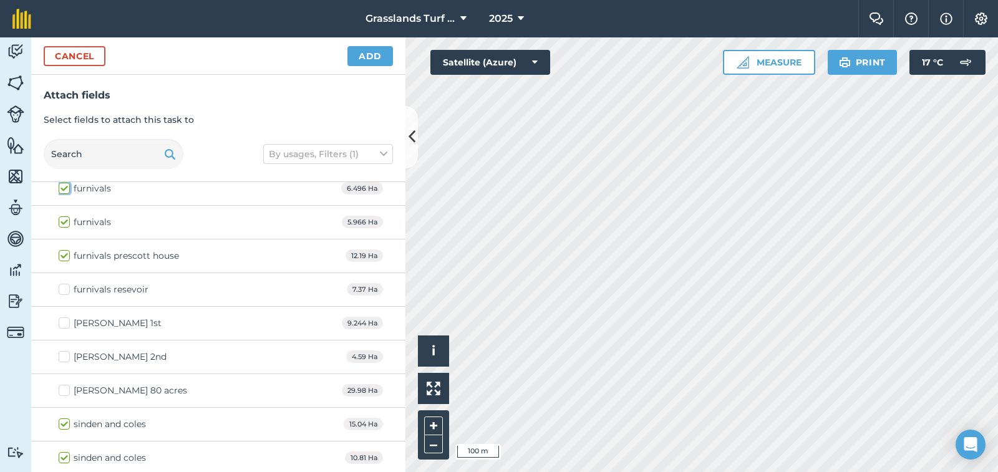
scroll to position [1771, 0]
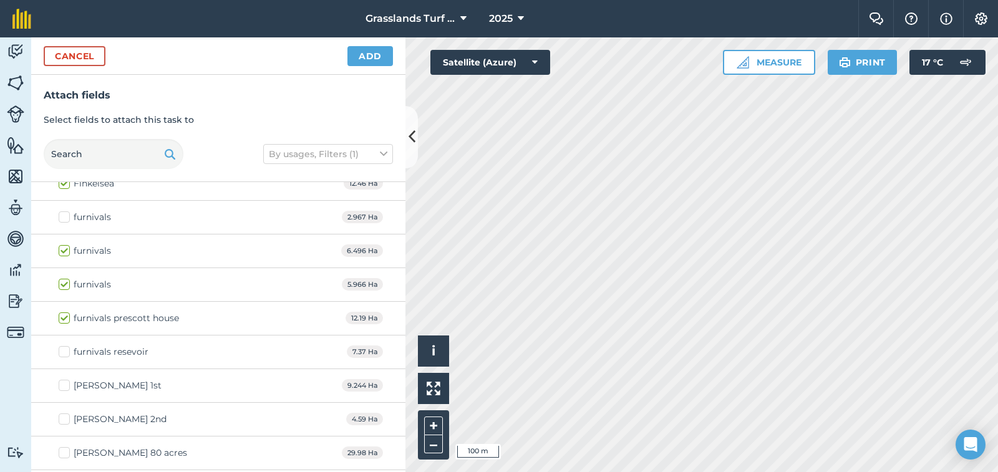
click at [64, 219] on label "furnivals" at bounding box center [85, 217] width 52 height 13
click at [64, 219] on input "furnivals" at bounding box center [63, 215] width 8 height 8
checkbox input "true"
click at [62, 351] on label "furnivals resevoir" at bounding box center [104, 352] width 90 height 13
click at [62, 351] on input "furnivals resevoir" at bounding box center [63, 350] width 8 height 8
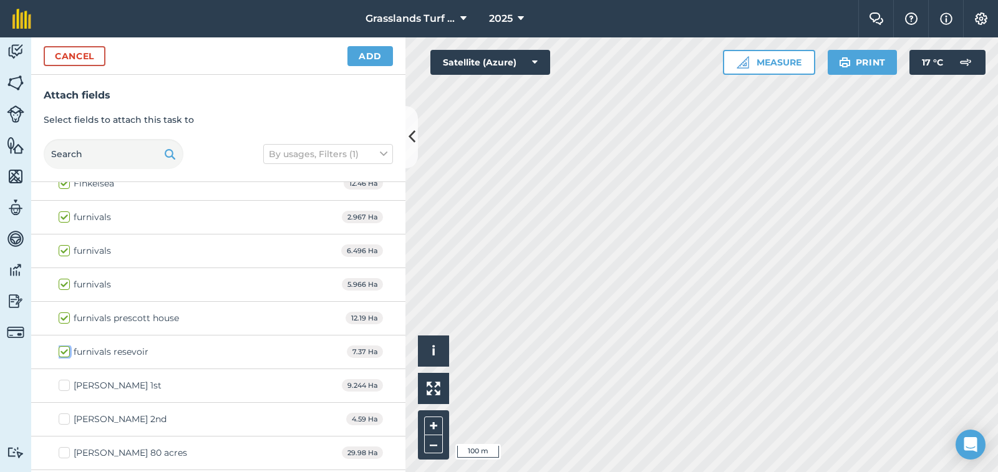
checkbox input "true"
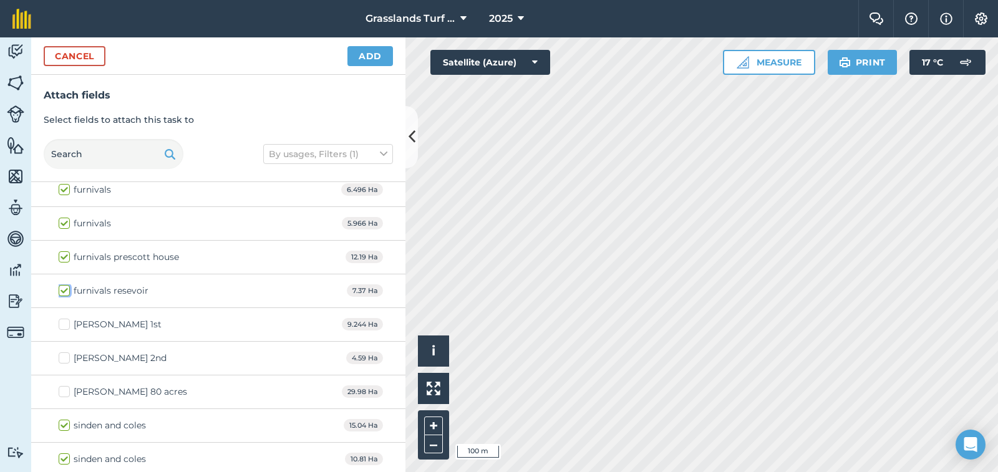
scroll to position [1836, 0]
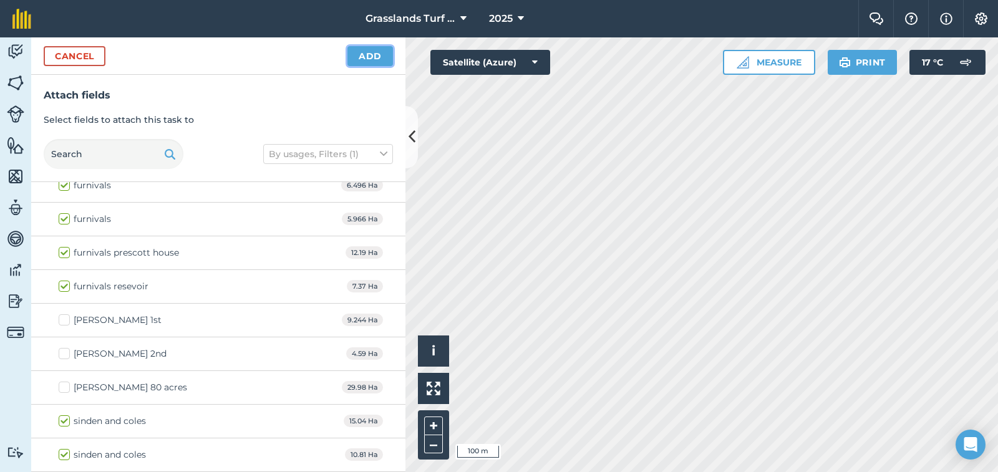
click at [371, 56] on button "Add" at bounding box center [371, 56] width 46 height 20
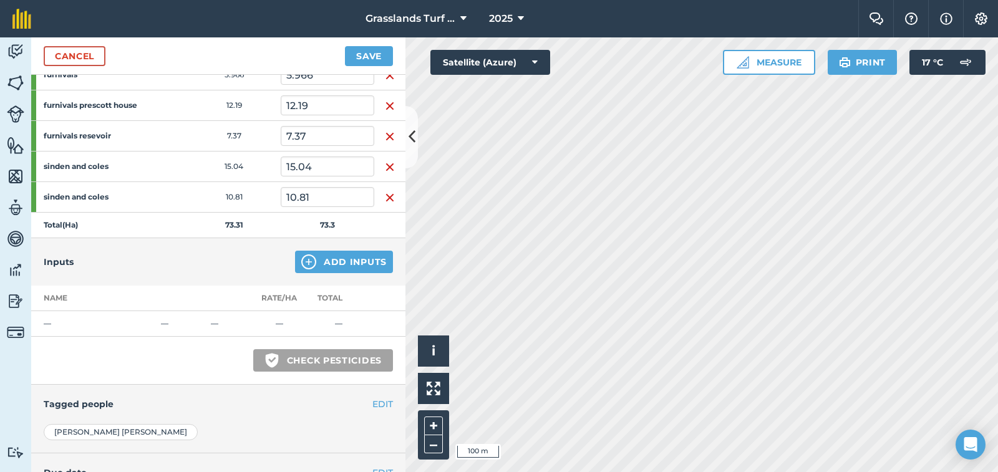
scroll to position [374, 0]
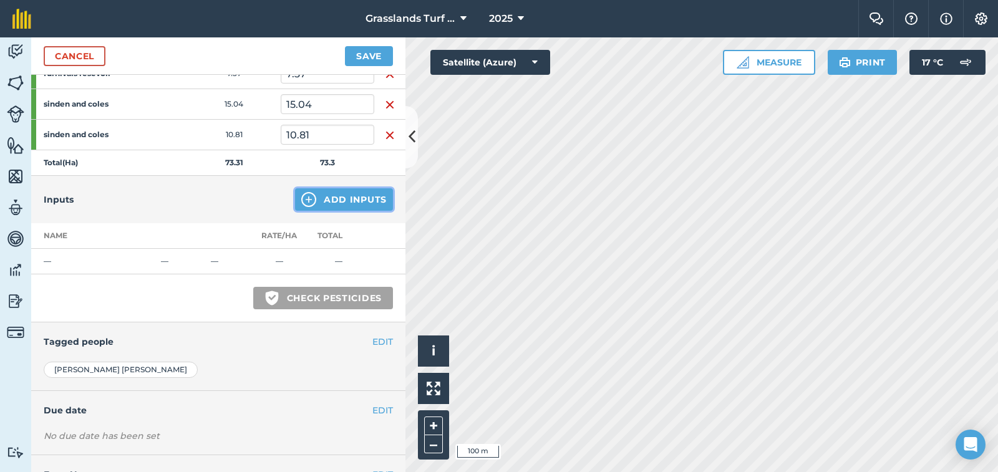
click at [314, 202] on button "Add Inputs" at bounding box center [344, 199] width 98 height 22
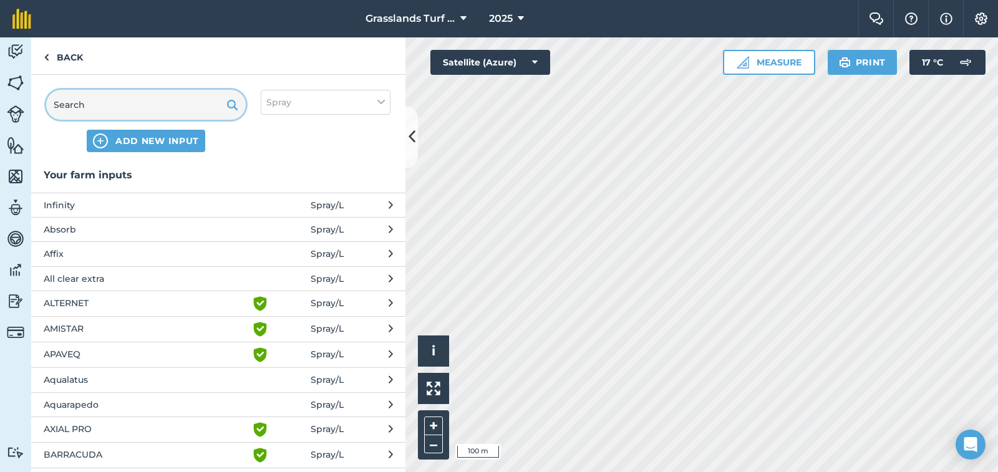
click at [105, 105] on input "text" at bounding box center [146, 105] width 200 height 30
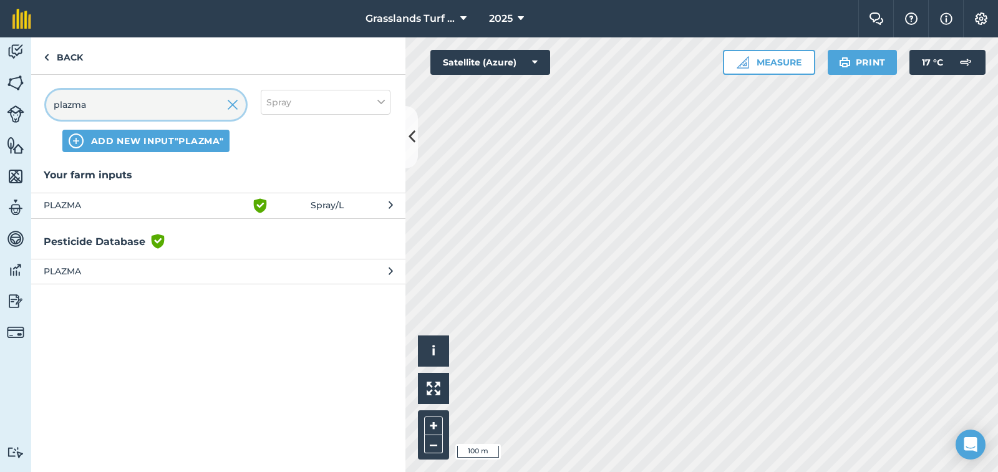
type input "plazma"
click at [66, 201] on span "PLAZMA" at bounding box center [146, 205] width 204 height 15
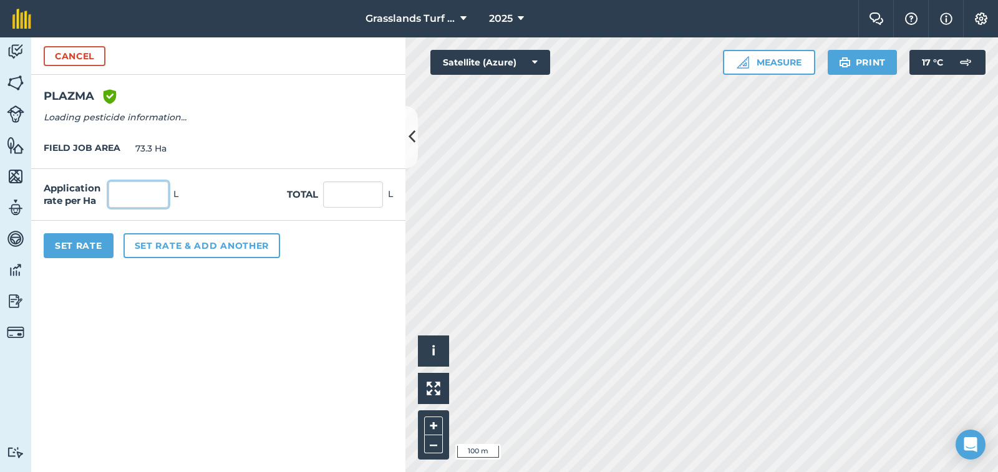
click at [117, 197] on input "text" at bounding box center [139, 195] width 60 height 26
type input "0.5"
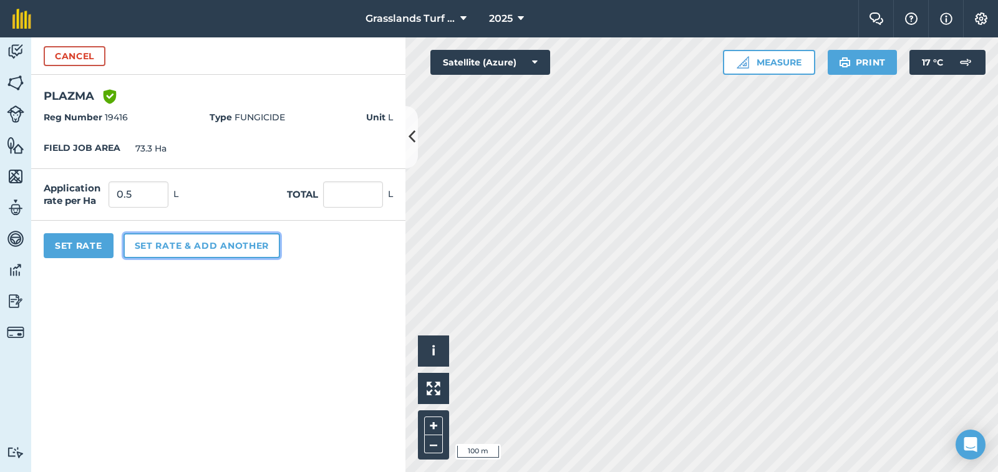
type input "36.65"
click at [173, 250] on button "Set rate & add another" at bounding box center [202, 245] width 157 height 25
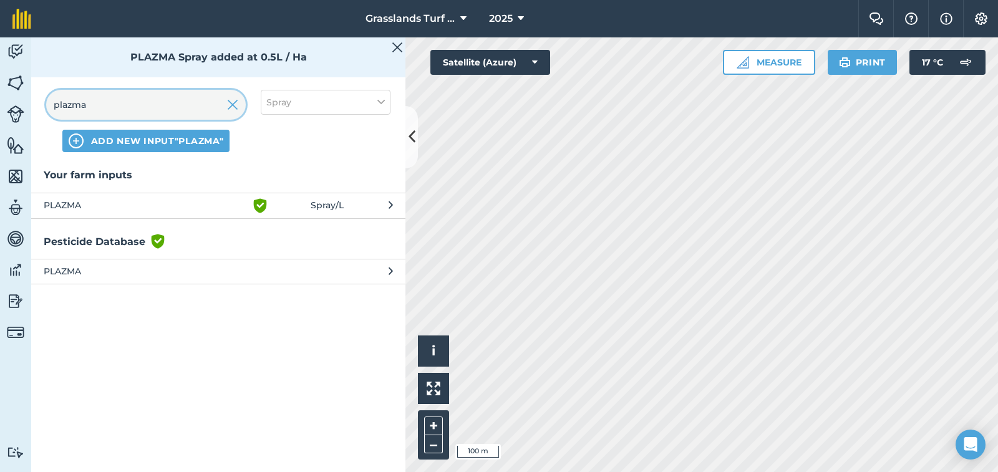
click at [114, 102] on input "plazma" at bounding box center [146, 105] width 200 height 30
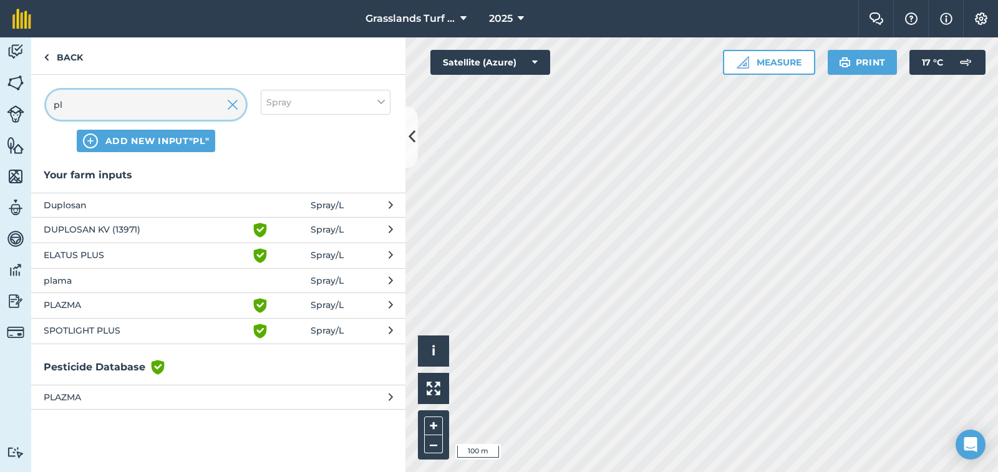
type input "p"
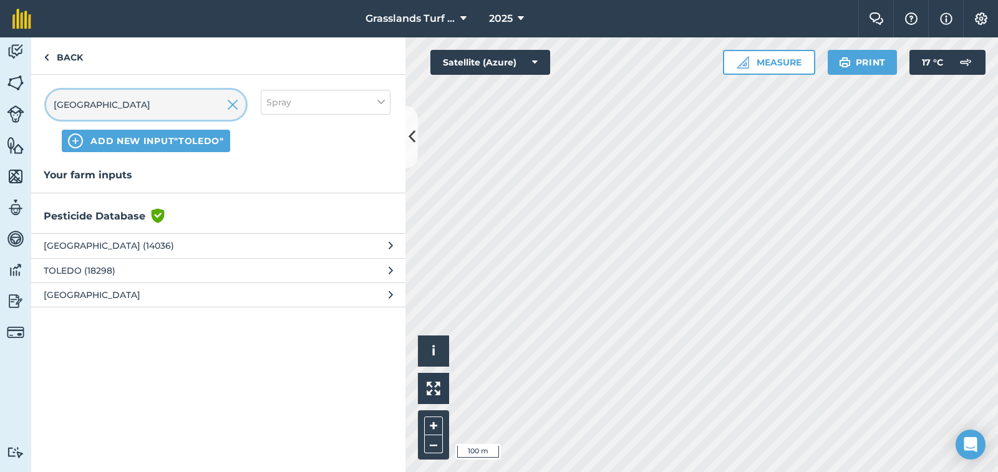
type input "[GEOGRAPHIC_DATA]"
click at [74, 245] on span "[GEOGRAPHIC_DATA] (14036)" at bounding box center [146, 246] width 204 height 14
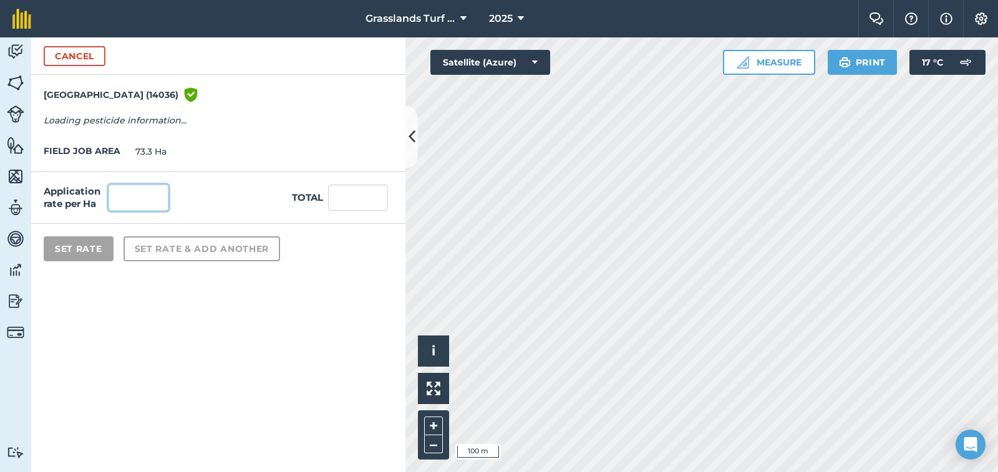
click at [128, 195] on input "text" at bounding box center [139, 198] width 60 height 26
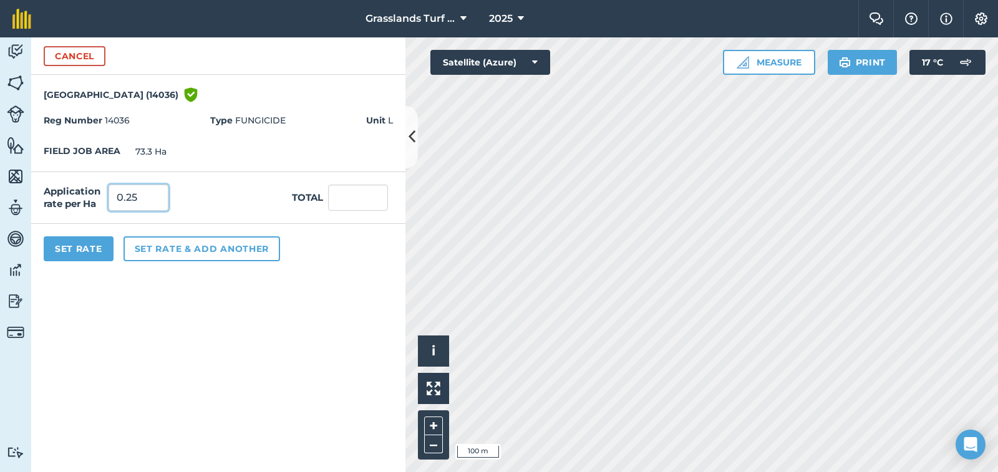
type input "0.25"
type input "18.325"
click at [140, 245] on button "Set rate & add another" at bounding box center [202, 248] width 157 height 25
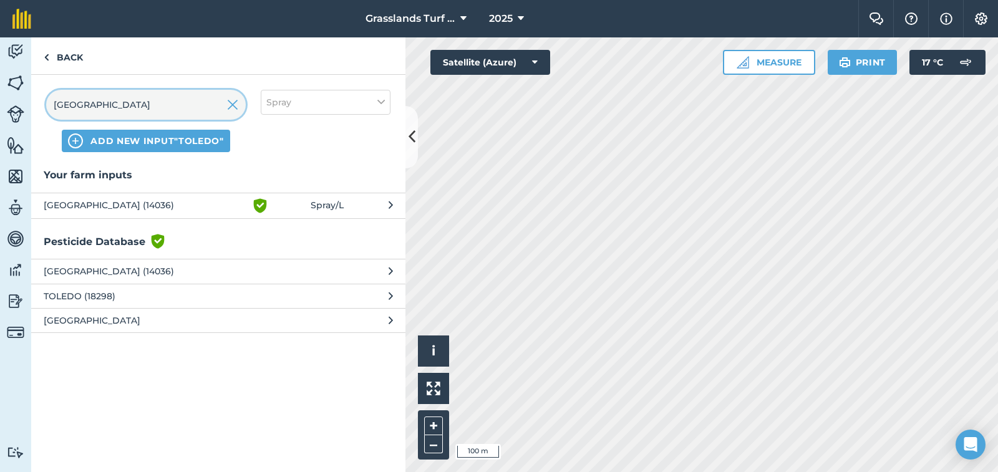
click at [89, 106] on input "[GEOGRAPHIC_DATA]" at bounding box center [146, 105] width 200 height 30
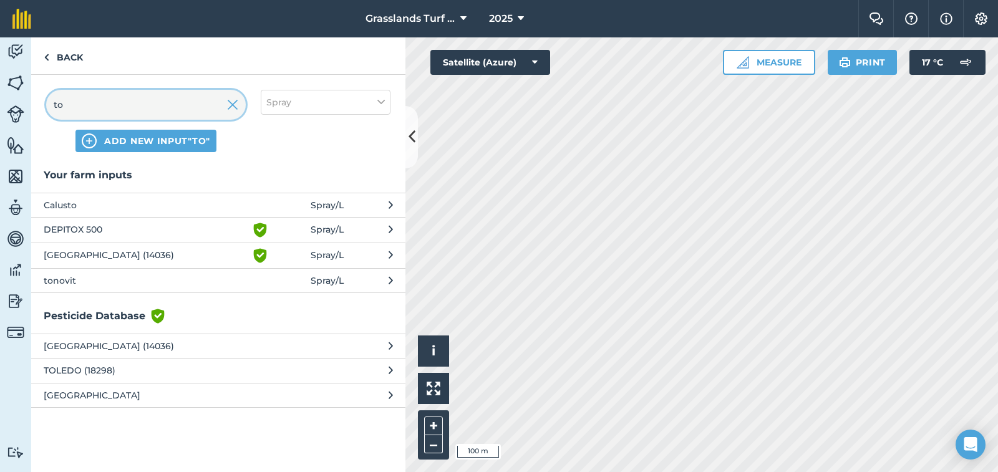
type input "t"
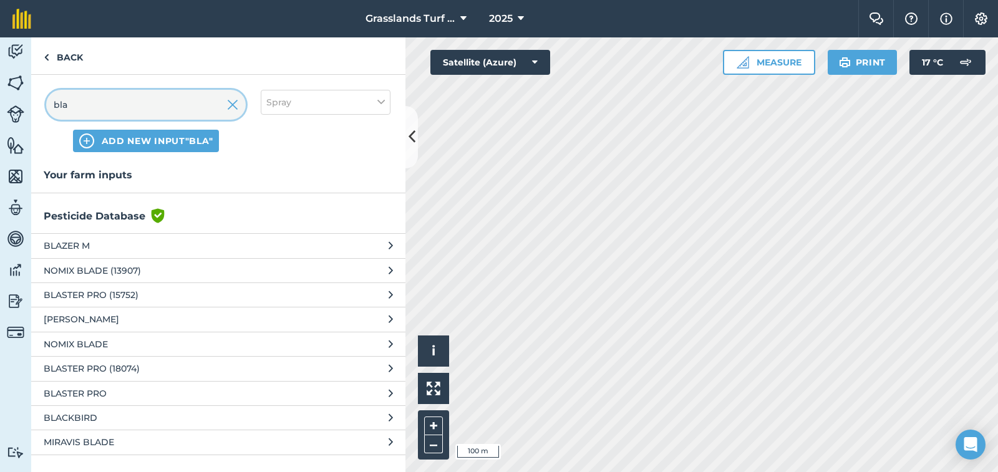
type input "bla"
click at [162, 138] on span "ADD NEW INPUT "bla"" at bounding box center [158, 141] width 112 height 12
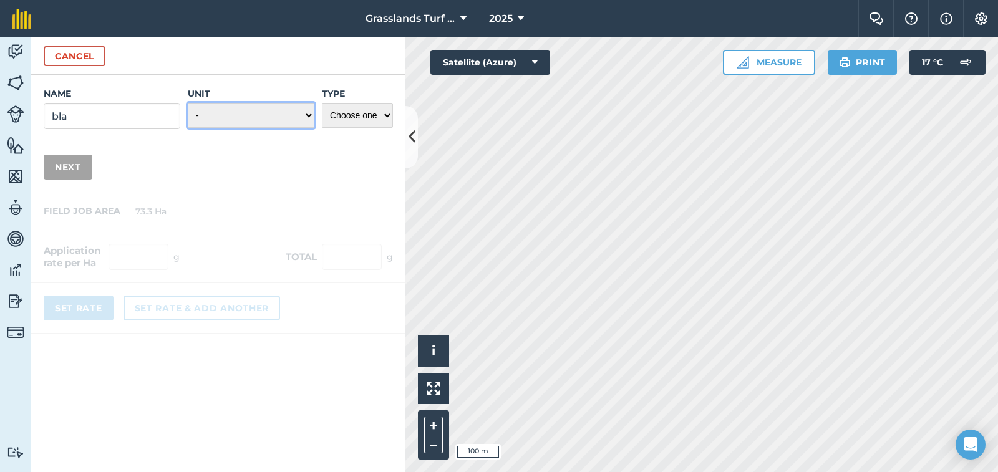
click at [308, 114] on select "- Grams/g Kilograms/kg Metric tonnes/t Millilitres/ml Litres/L Ounces/oz Pounds…" at bounding box center [251, 115] width 127 height 25
select select "LITRES"
click at [188, 103] on select "- Grams/g Kilograms/kg Metric tonnes/t Millilitres/ml Litres/L Ounces/oz Pounds…" at bounding box center [251, 115] width 127 height 25
click at [383, 114] on select "Choose one Fertilizer Seed Spray Fuel Other" at bounding box center [357, 115] width 71 height 25
select select "SPRAY"
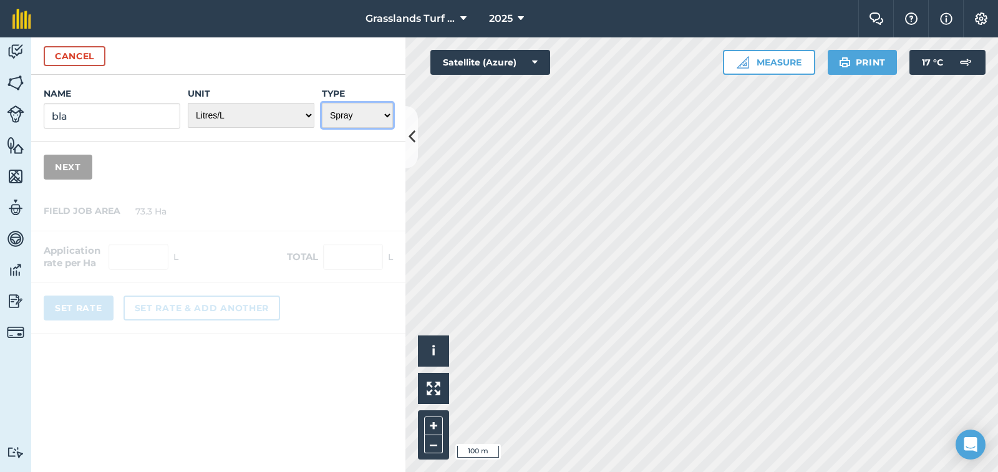
click at [322, 103] on select "Choose one Fertilizer Seed Spray Fuel Other" at bounding box center [357, 115] width 71 height 25
click at [76, 168] on button "Next" at bounding box center [68, 167] width 49 height 25
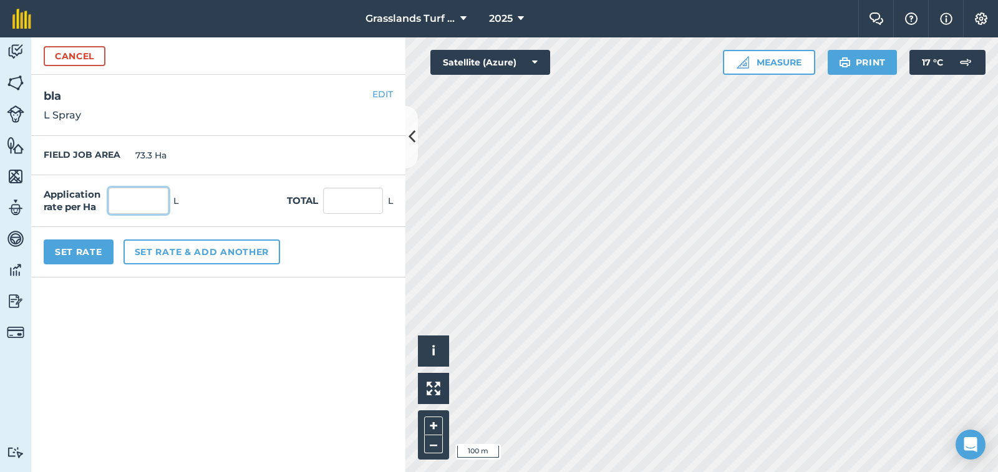
click at [127, 199] on input "text" at bounding box center [139, 201] width 60 height 26
type input "0.2"
type input "14.66"
click at [84, 247] on button "Set Rate" at bounding box center [79, 252] width 70 height 25
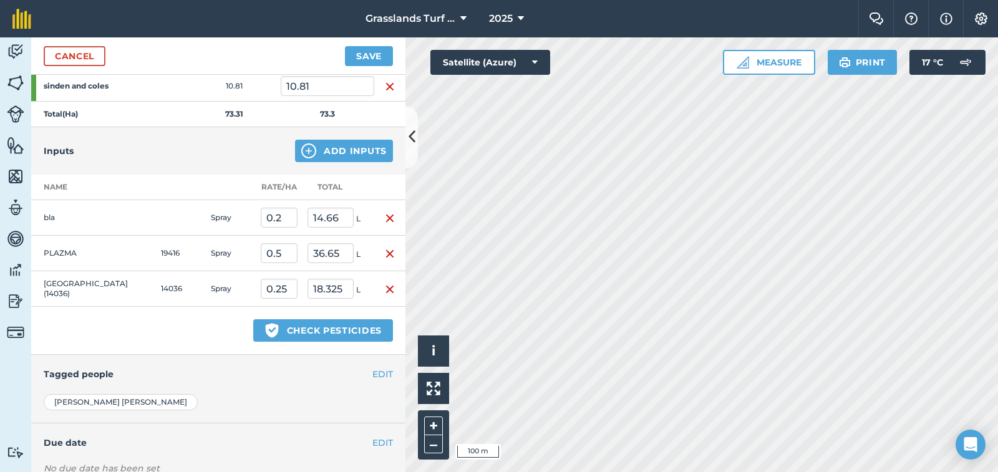
scroll to position [499, 0]
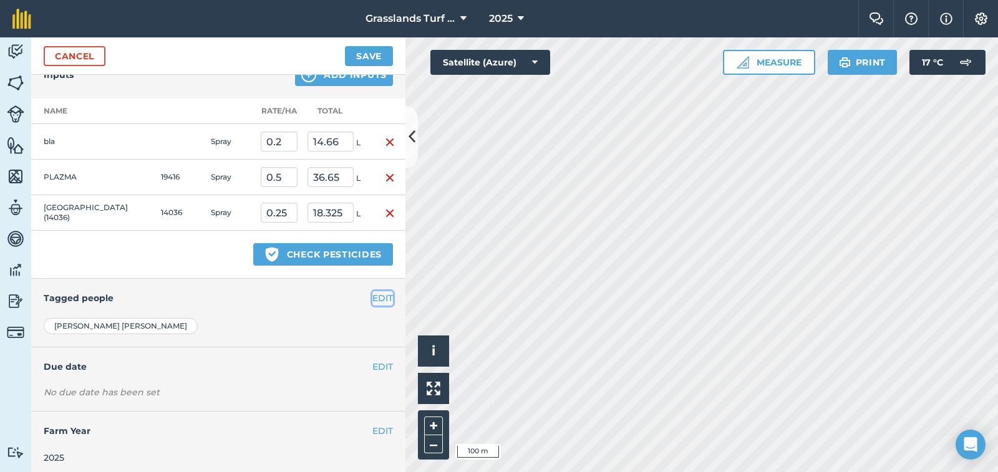
click at [377, 301] on button "EDIT" at bounding box center [383, 298] width 21 height 14
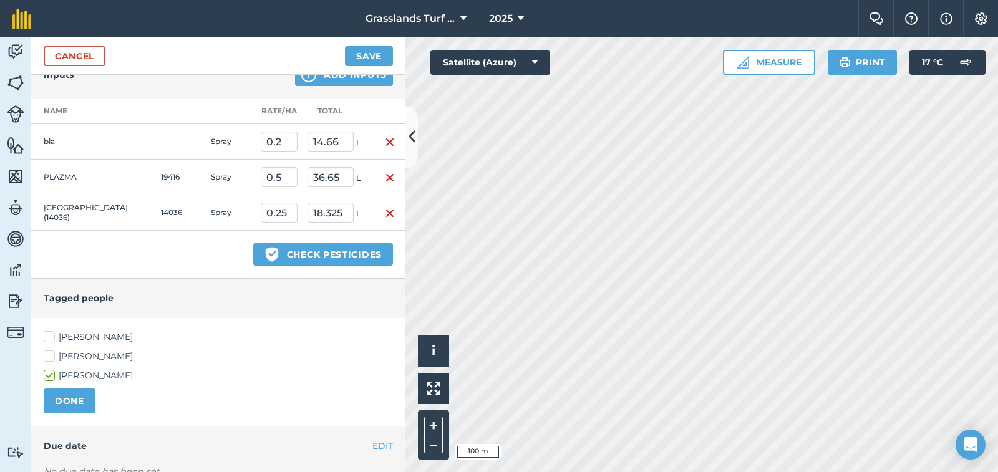
click at [49, 337] on label "[PERSON_NAME]" at bounding box center [218, 337] width 349 height 13
click at [49, 337] on input "[PERSON_NAME]" at bounding box center [48, 335] width 8 height 8
checkbox input "true"
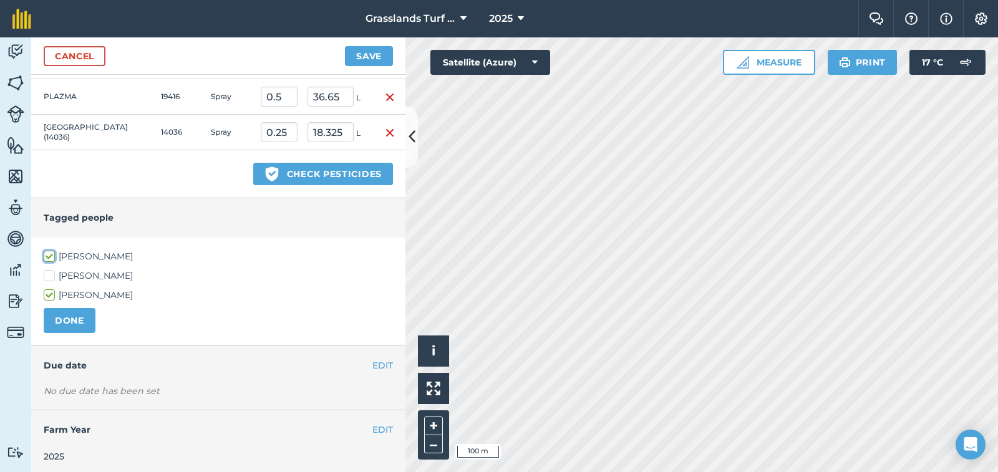
scroll to position [584, 0]
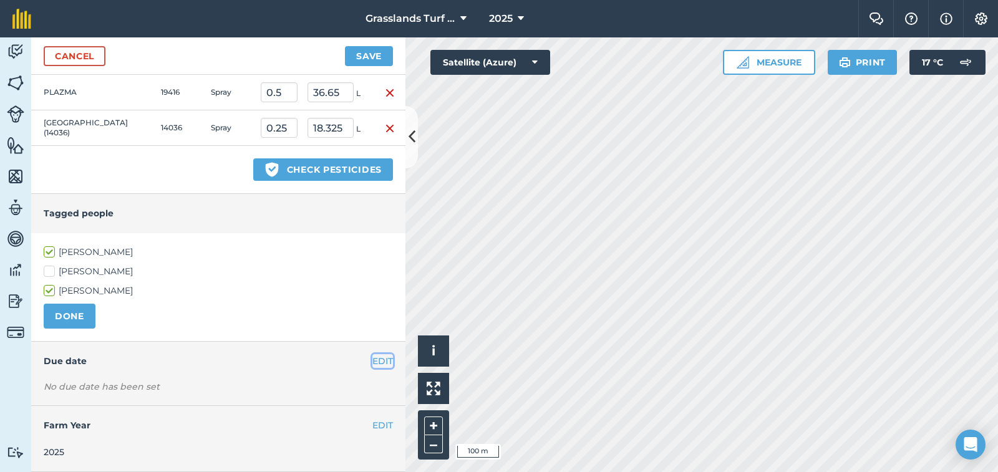
click at [373, 361] on button "EDIT" at bounding box center [383, 361] width 21 height 14
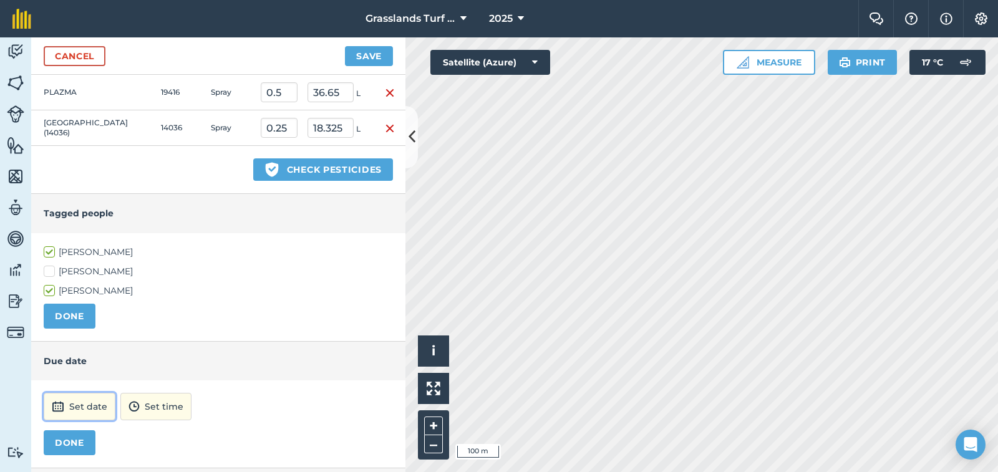
click at [68, 404] on button "Set date" at bounding box center [80, 406] width 72 height 27
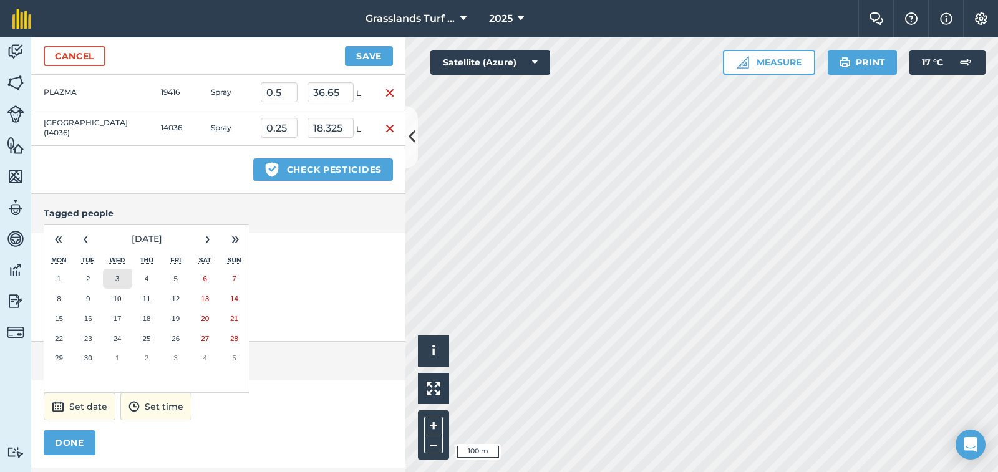
click at [125, 276] on button "3" at bounding box center [117, 279] width 29 height 20
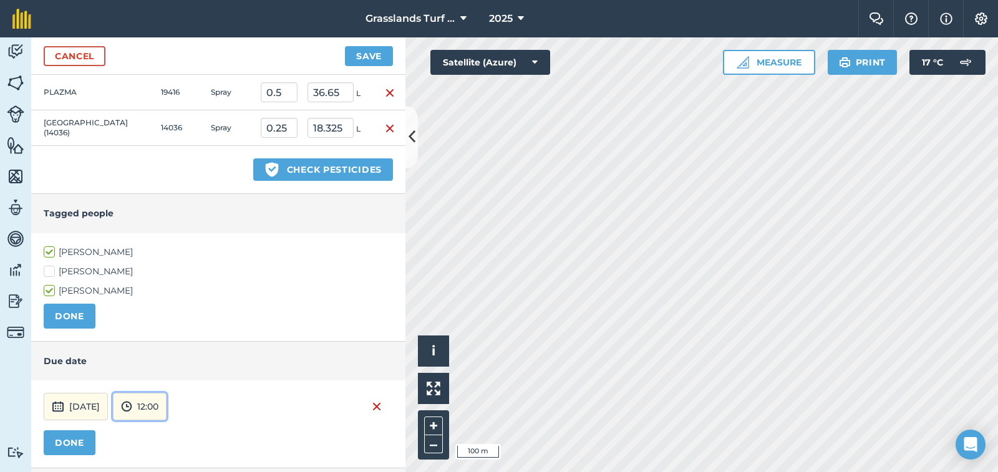
click at [167, 403] on button "12:00" at bounding box center [140, 406] width 54 height 27
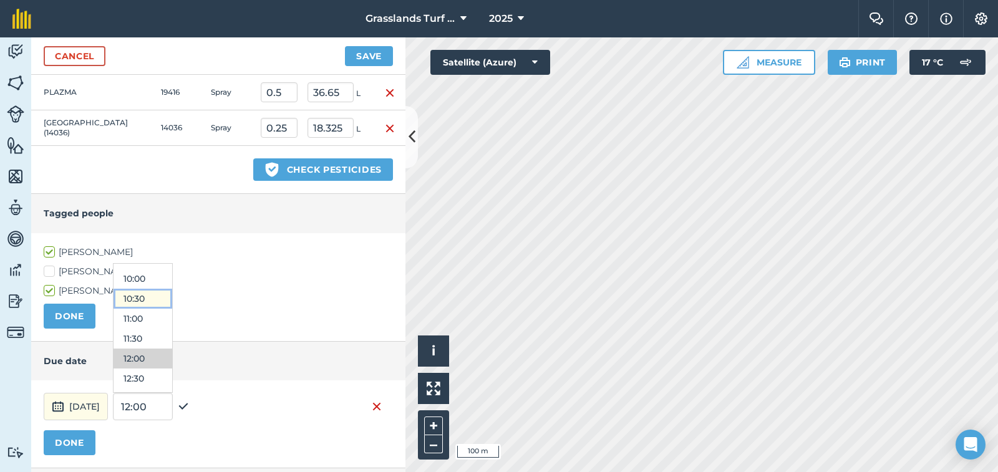
click at [172, 296] on button "10:30" at bounding box center [143, 299] width 59 height 20
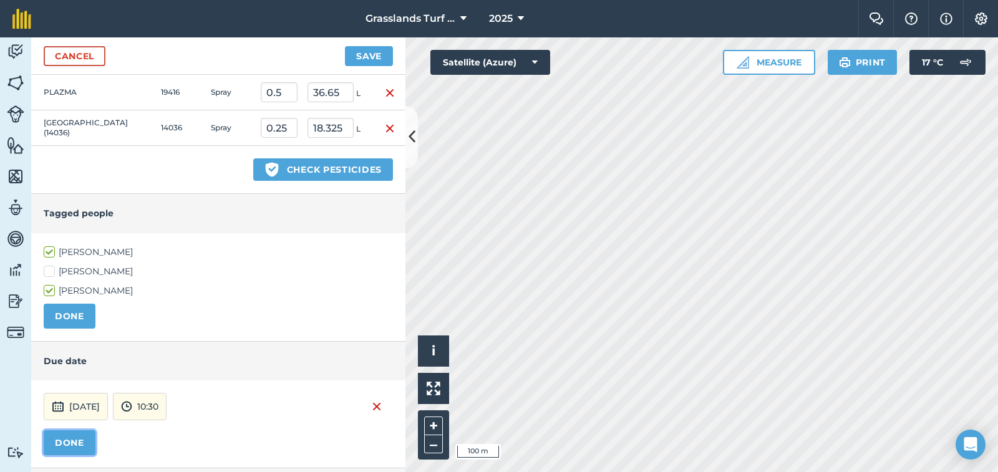
click at [62, 447] on button "DONE" at bounding box center [70, 443] width 52 height 25
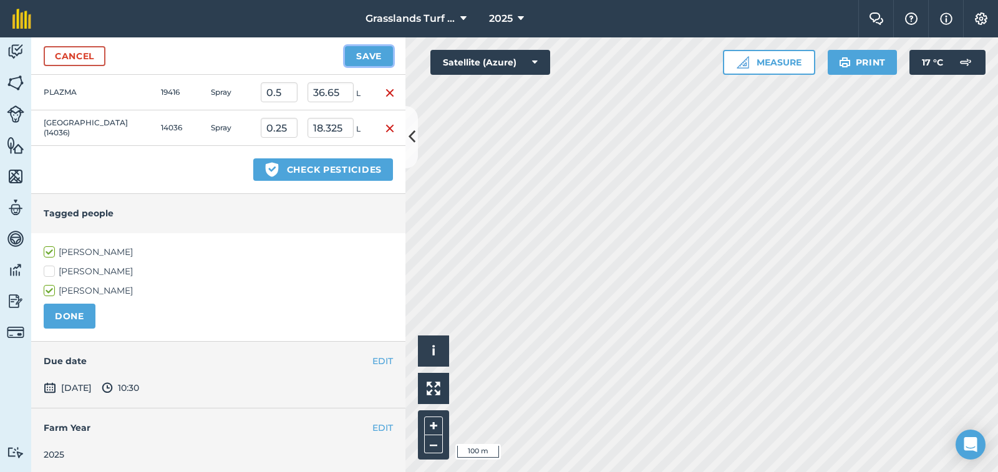
click at [370, 54] on button "Save" at bounding box center [369, 56] width 48 height 20
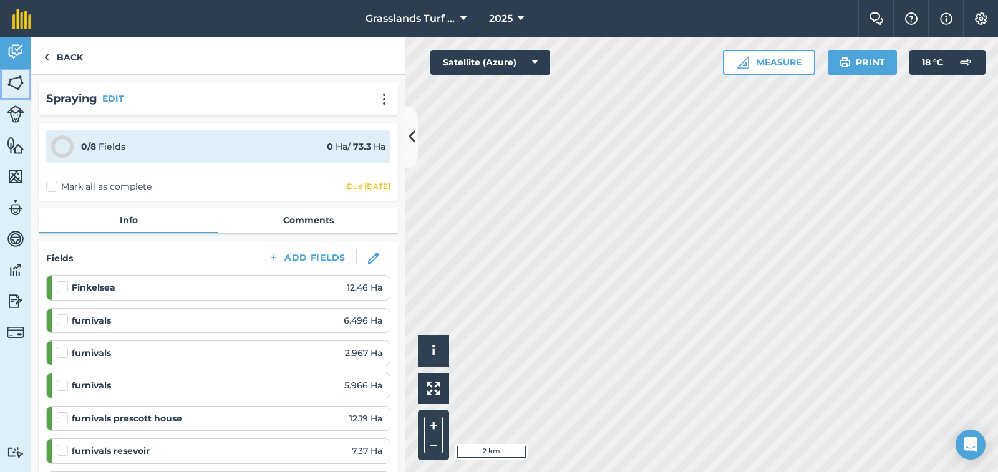
click at [14, 79] on img at bounding box center [15, 83] width 17 height 19
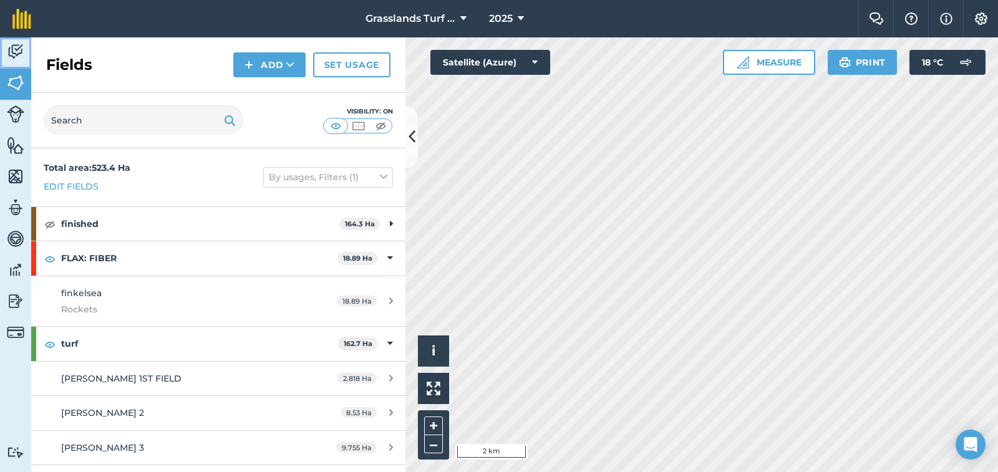
click at [17, 52] on img at bounding box center [15, 51] width 17 height 19
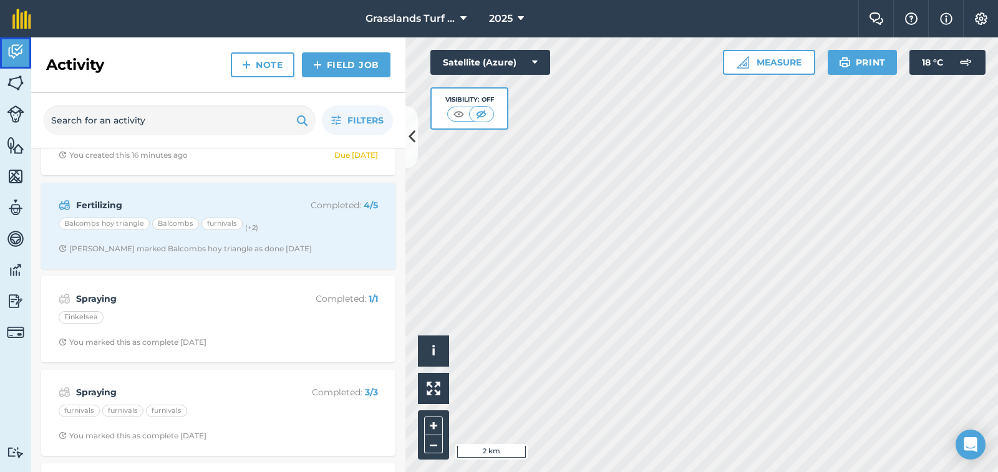
scroll to position [250, 0]
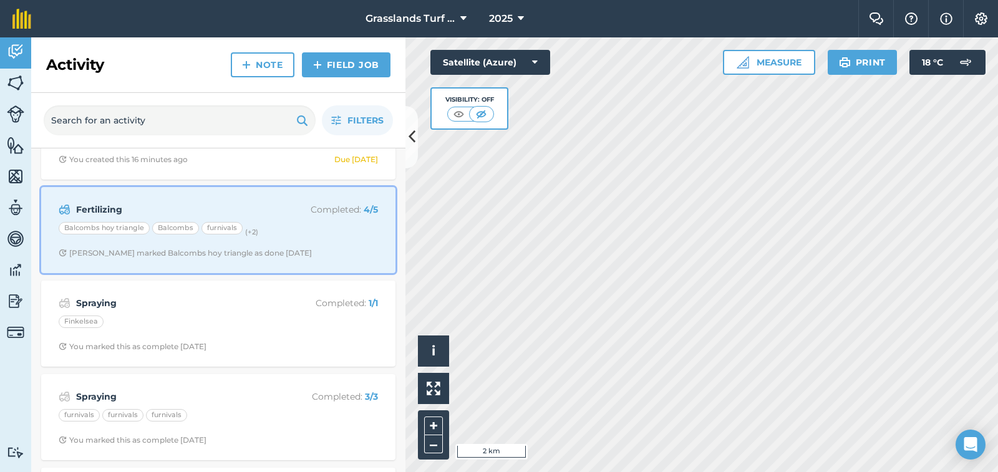
click at [341, 210] on p "Completed : 4 / 5" at bounding box center [328, 210] width 99 height 14
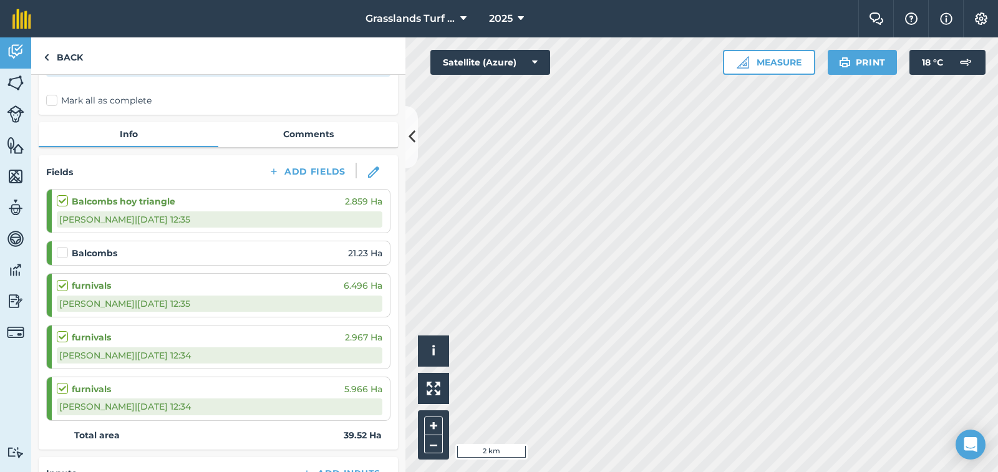
scroll to position [62, 0]
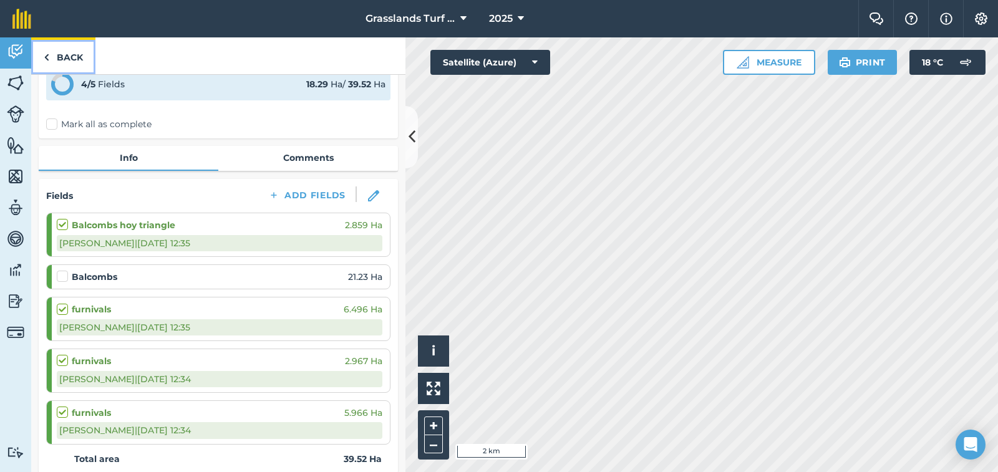
click at [67, 55] on link "Back" at bounding box center [63, 55] width 64 height 37
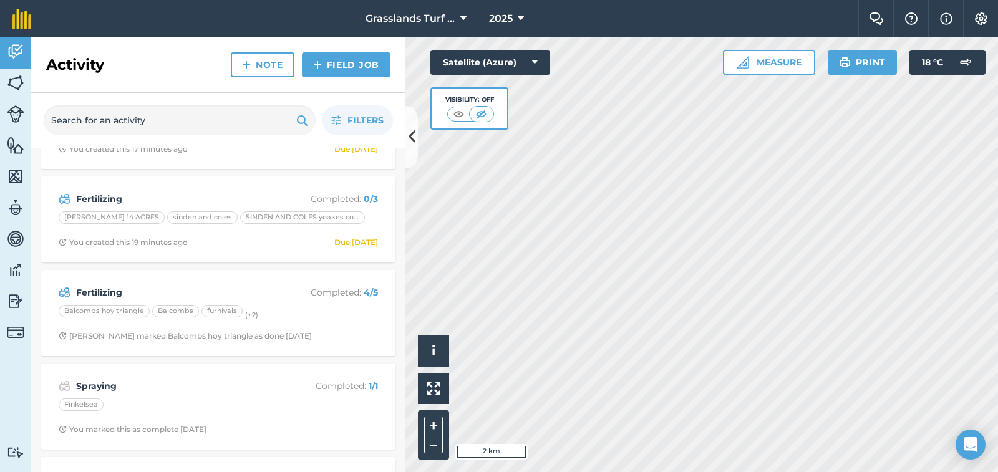
scroll to position [187, 0]
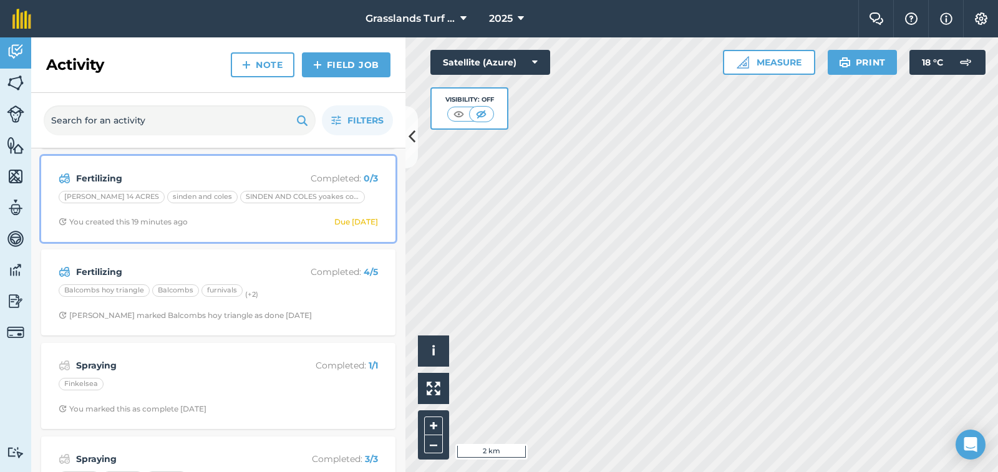
click at [120, 198] on div "[PERSON_NAME] 14 ACRES" at bounding box center [112, 197] width 106 height 12
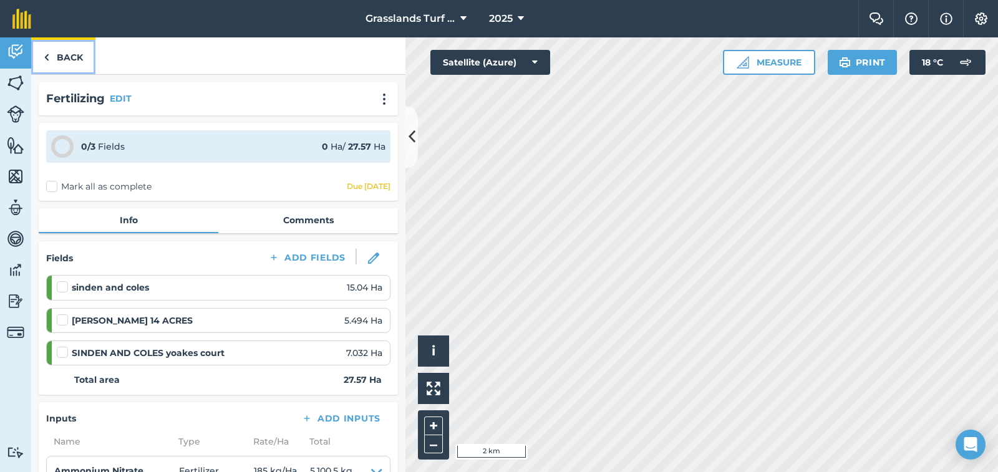
click at [69, 59] on link "Back" at bounding box center [63, 55] width 64 height 37
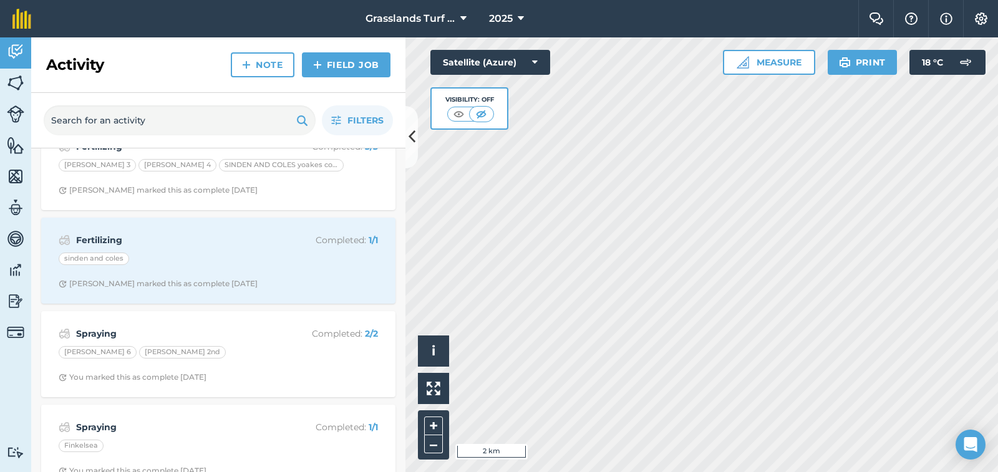
scroll to position [3245, 0]
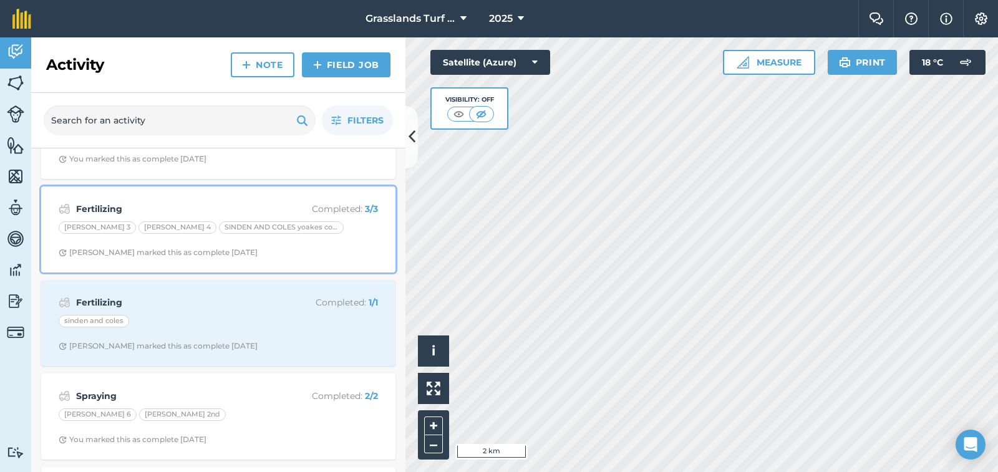
click at [238, 227] on div "SINDEN AND COLES yoakes court" at bounding box center [281, 228] width 125 height 12
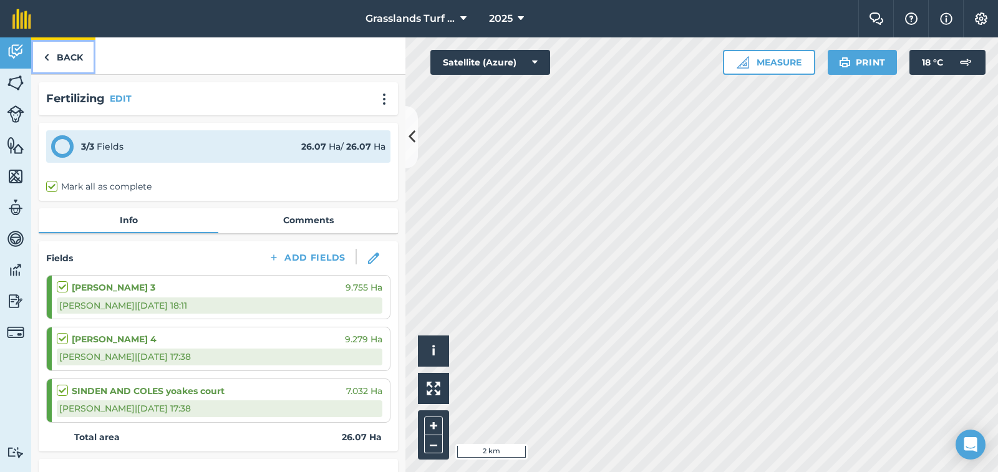
click at [61, 57] on link "Back" at bounding box center [63, 55] width 64 height 37
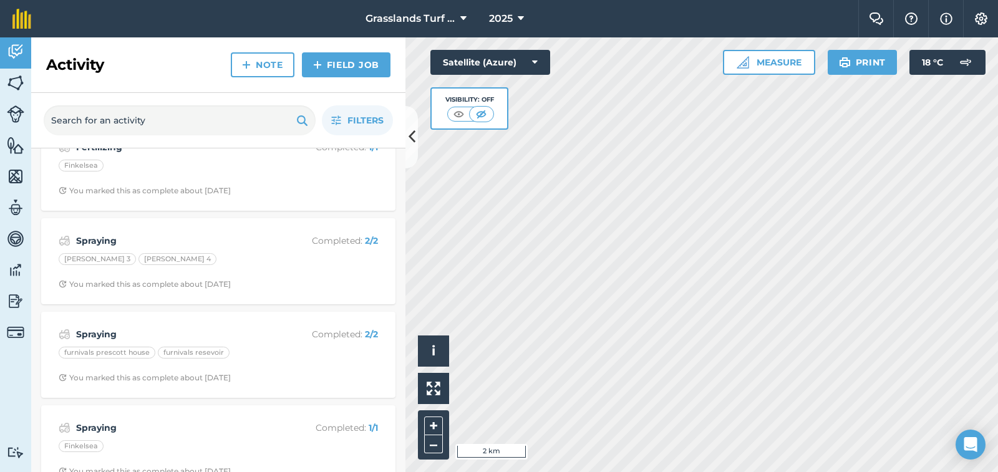
scroll to position [998, 0]
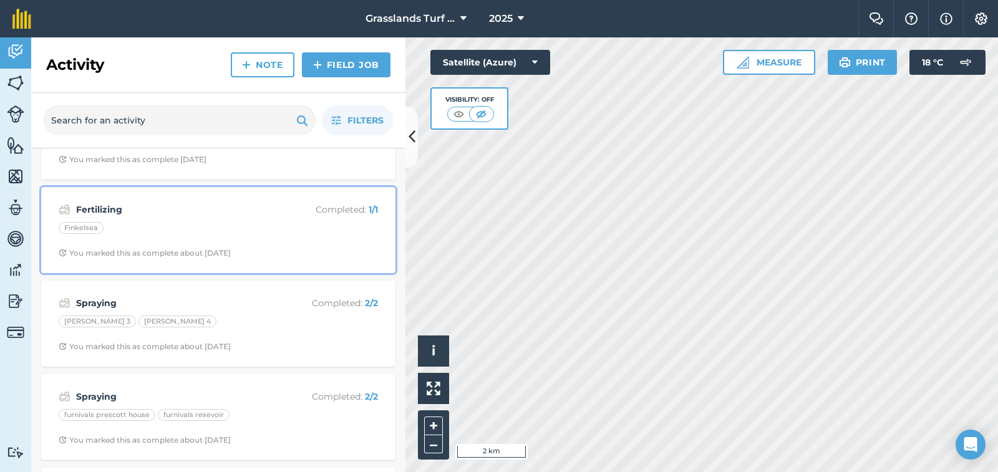
click at [90, 225] on div "Finkelsea" at bounding box center [81, 228] width 45 height 12
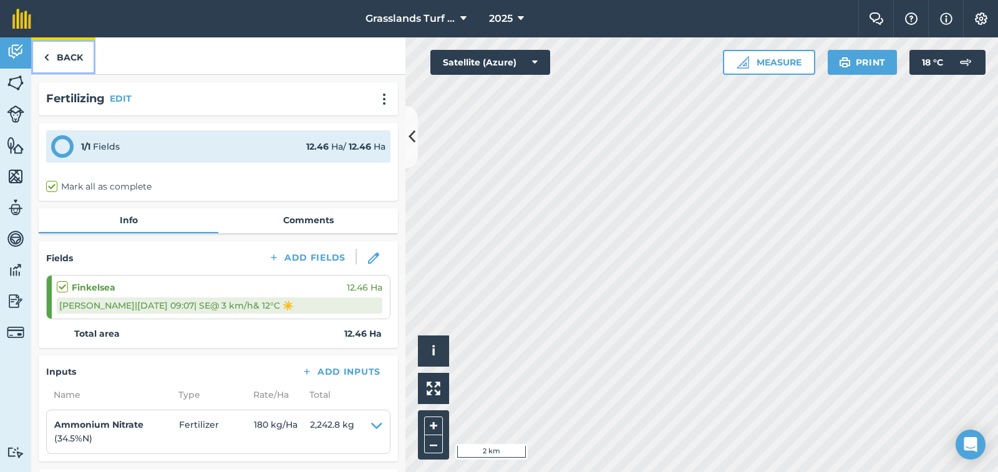
click at [69, 58] on link "Back" at bounding box center [63, 55] width 64 height 37
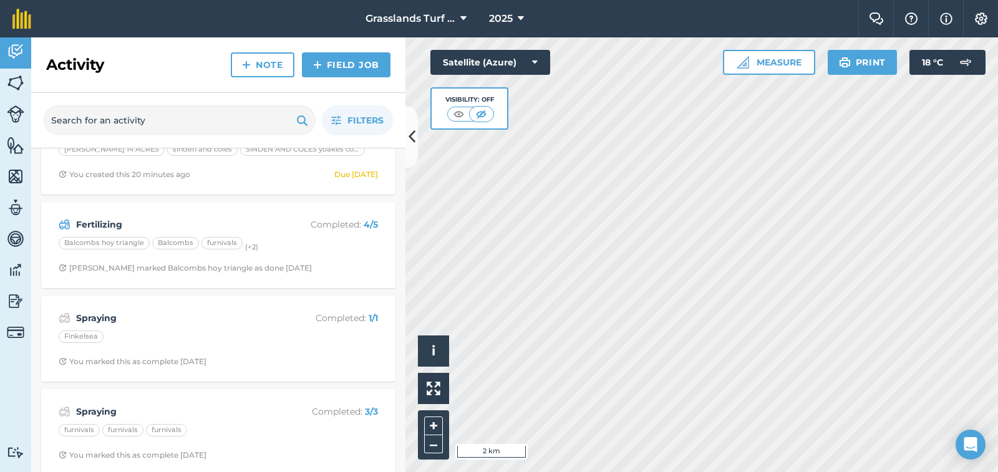
scroll to position [187, 0]
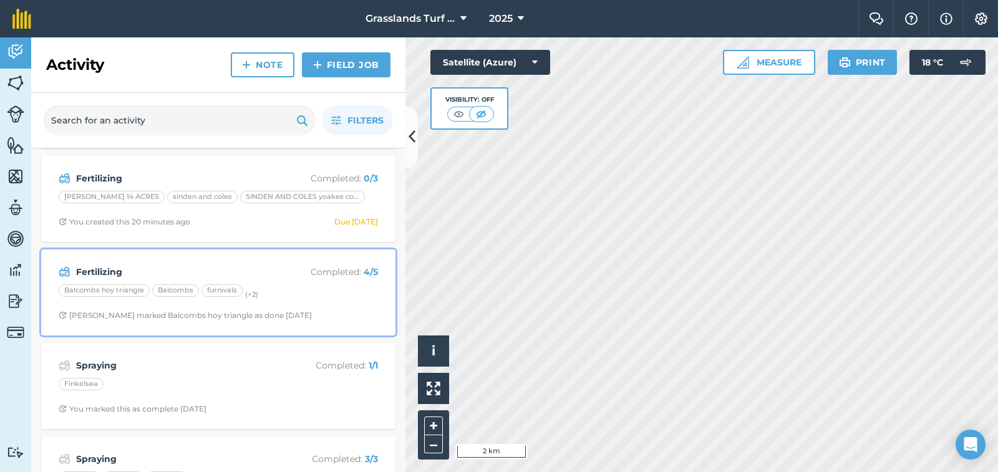
click at [138, 289] on div "Balcombs hoy triangle" at bounding box center [104, 291] width 91 height 12
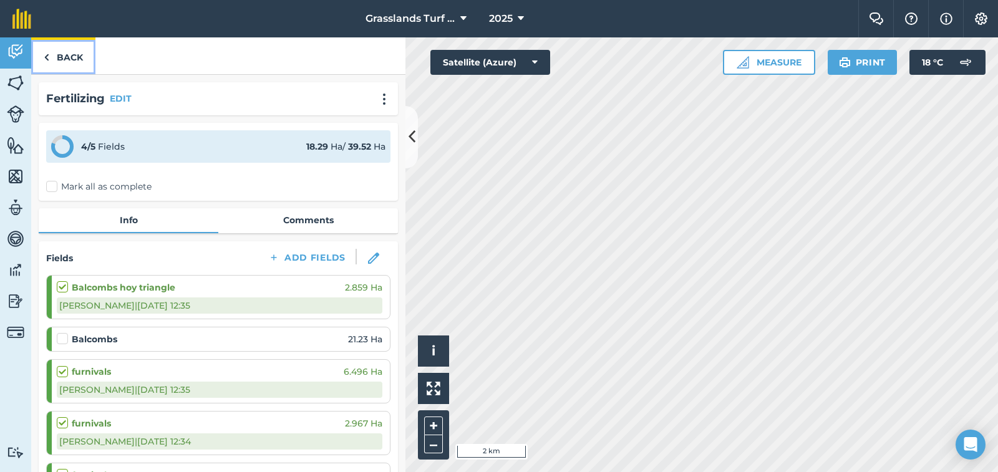
click at [67, 54] on link "Back" at bounding box center [63, 55] width 64 height 37
